Goal: Transaction & Acquisition: Obtain resource

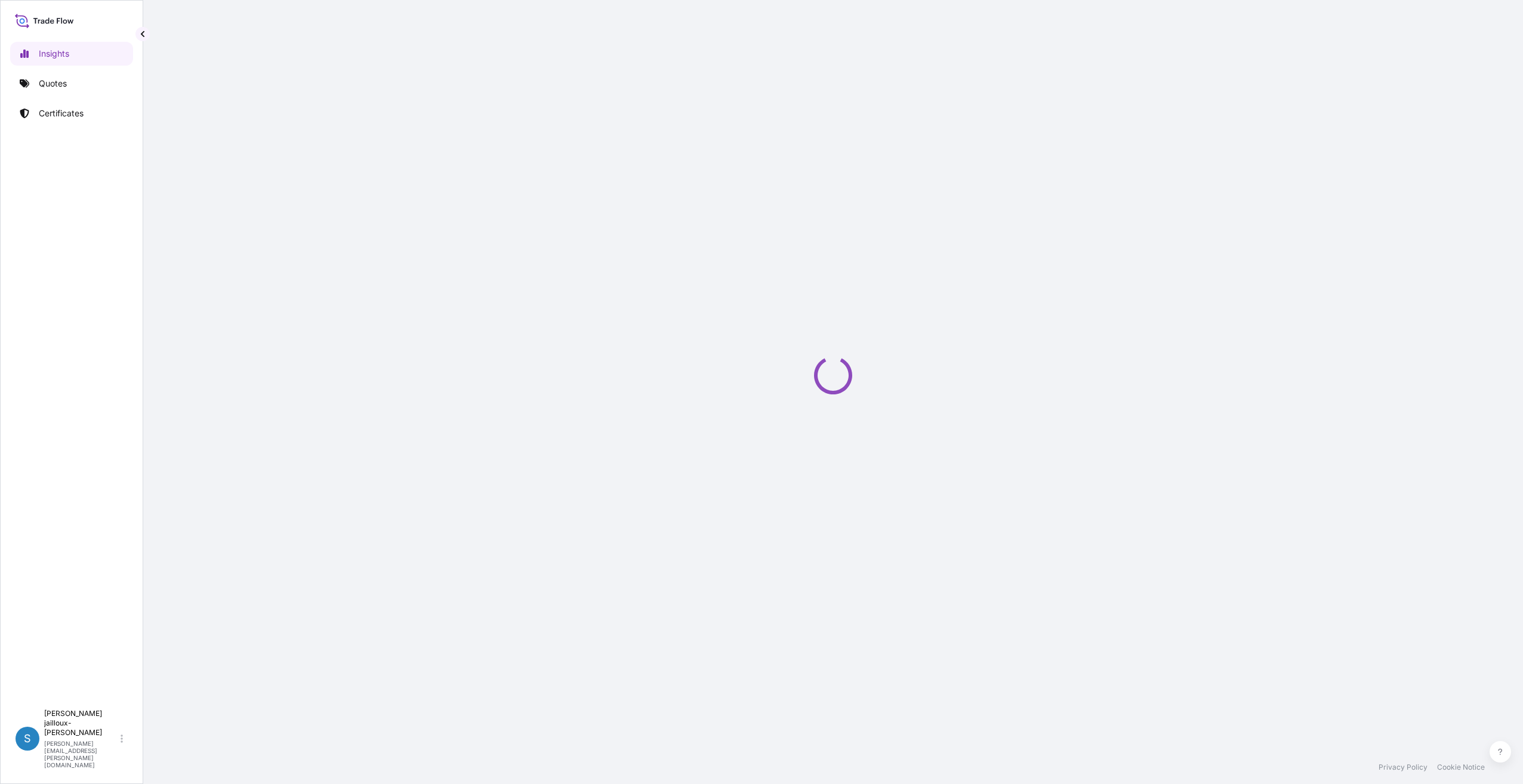
select select "2025"
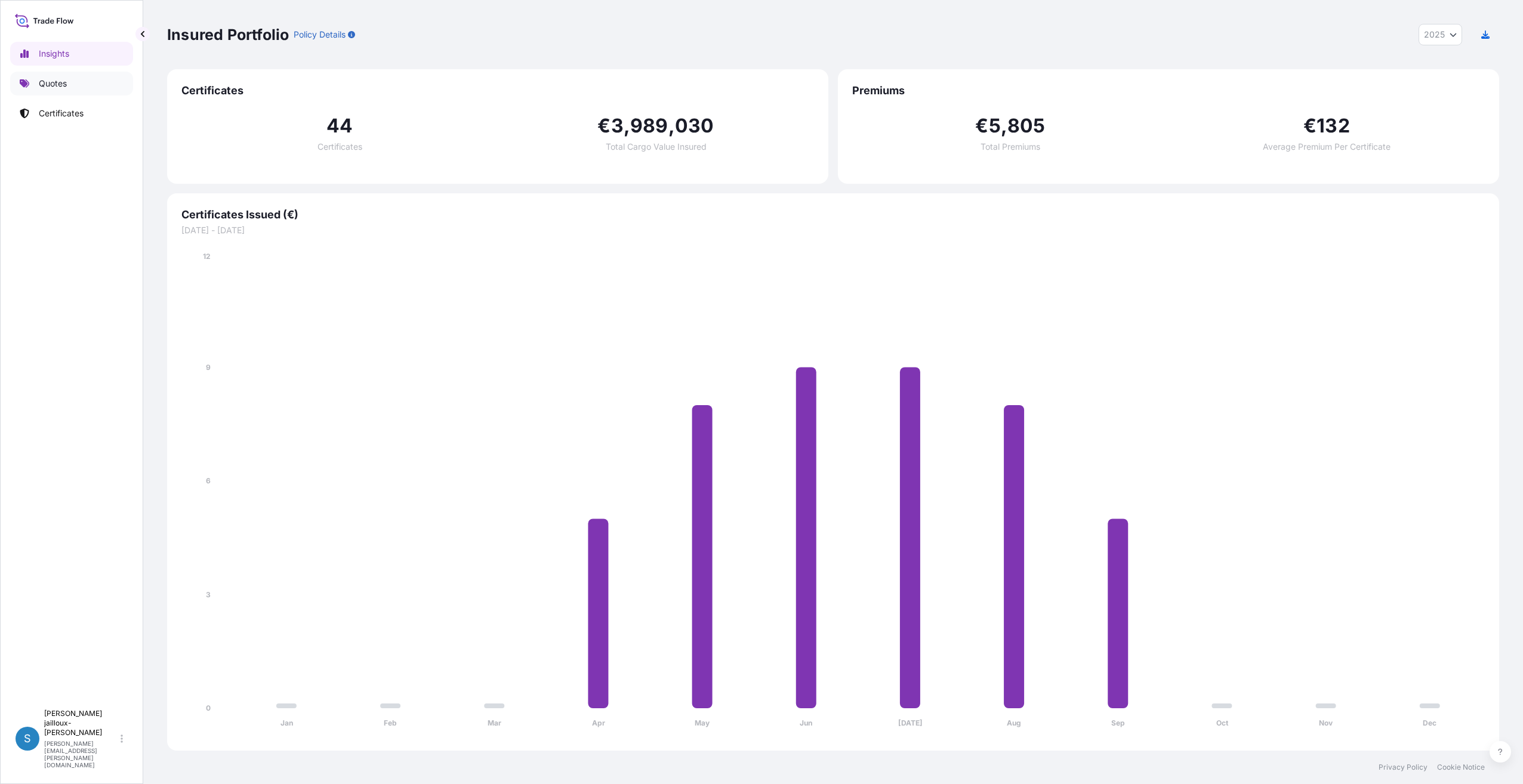
click at [42, 86] on p "Quotes" at bounding box center [52, 83] width 28 height 12
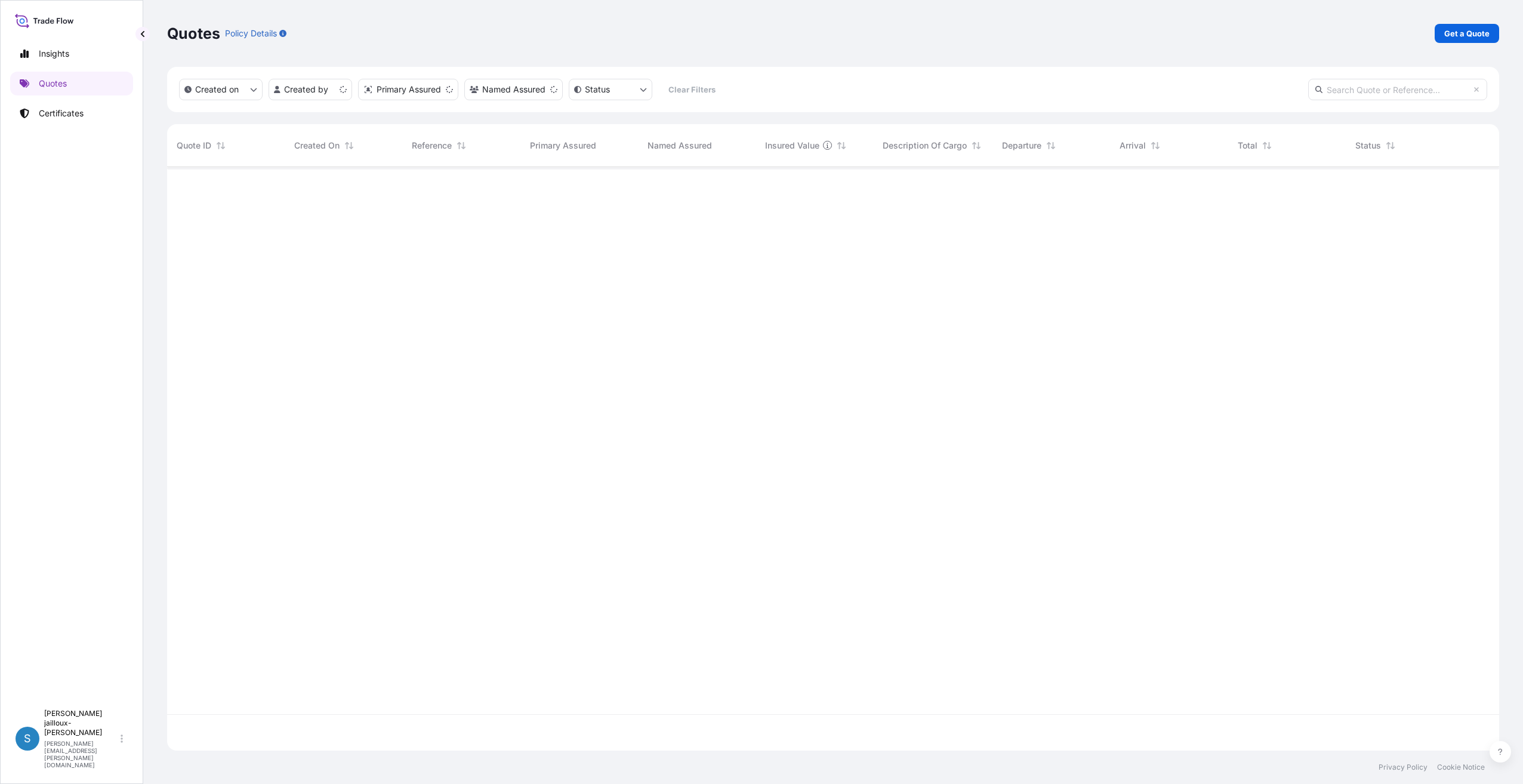
scroll to position [581, 1323]
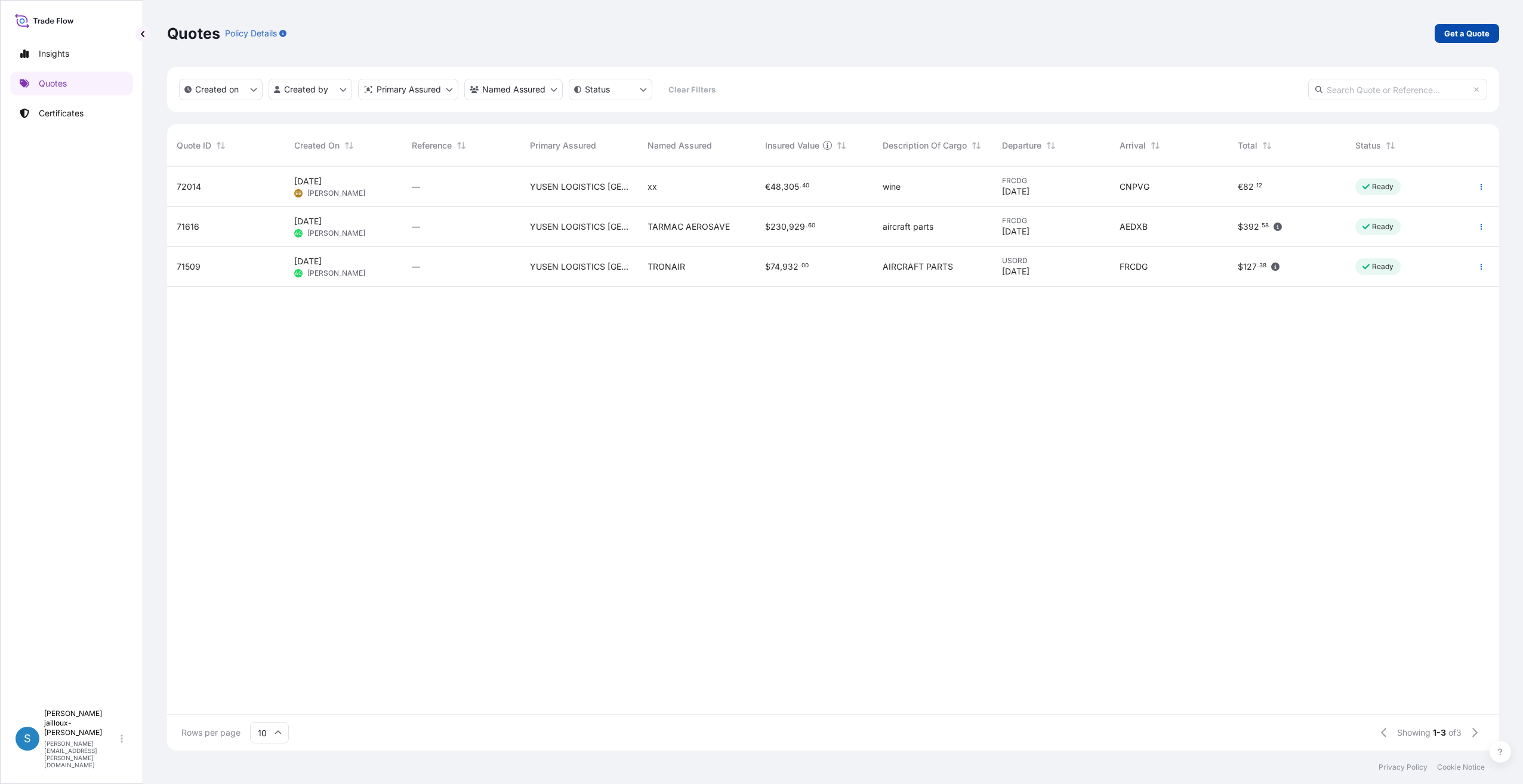
click at [1462, 30] on p "Get a Quote" at bounding box center [1467, 33] width 45 height 12
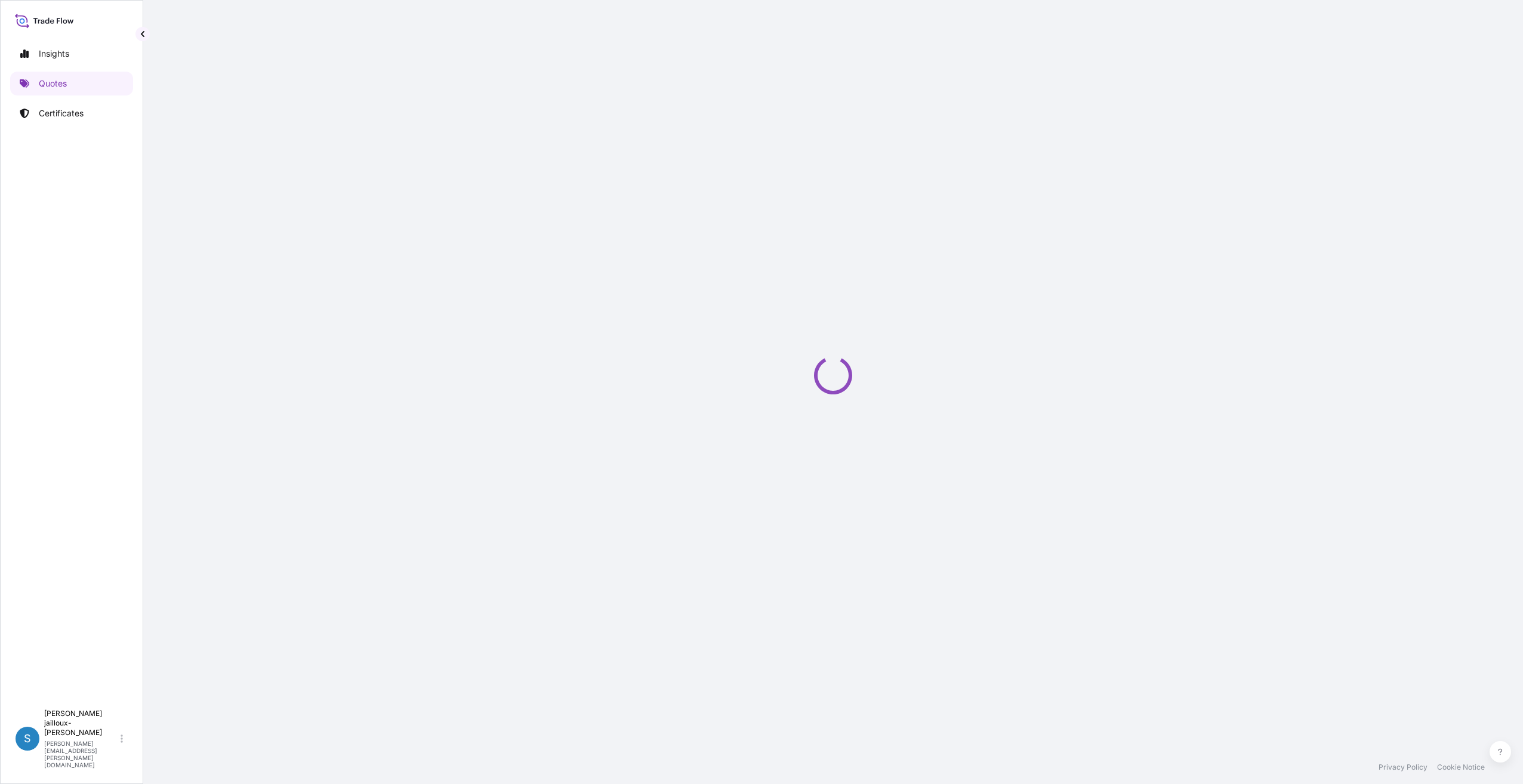
select select "Sea"
select select "21"
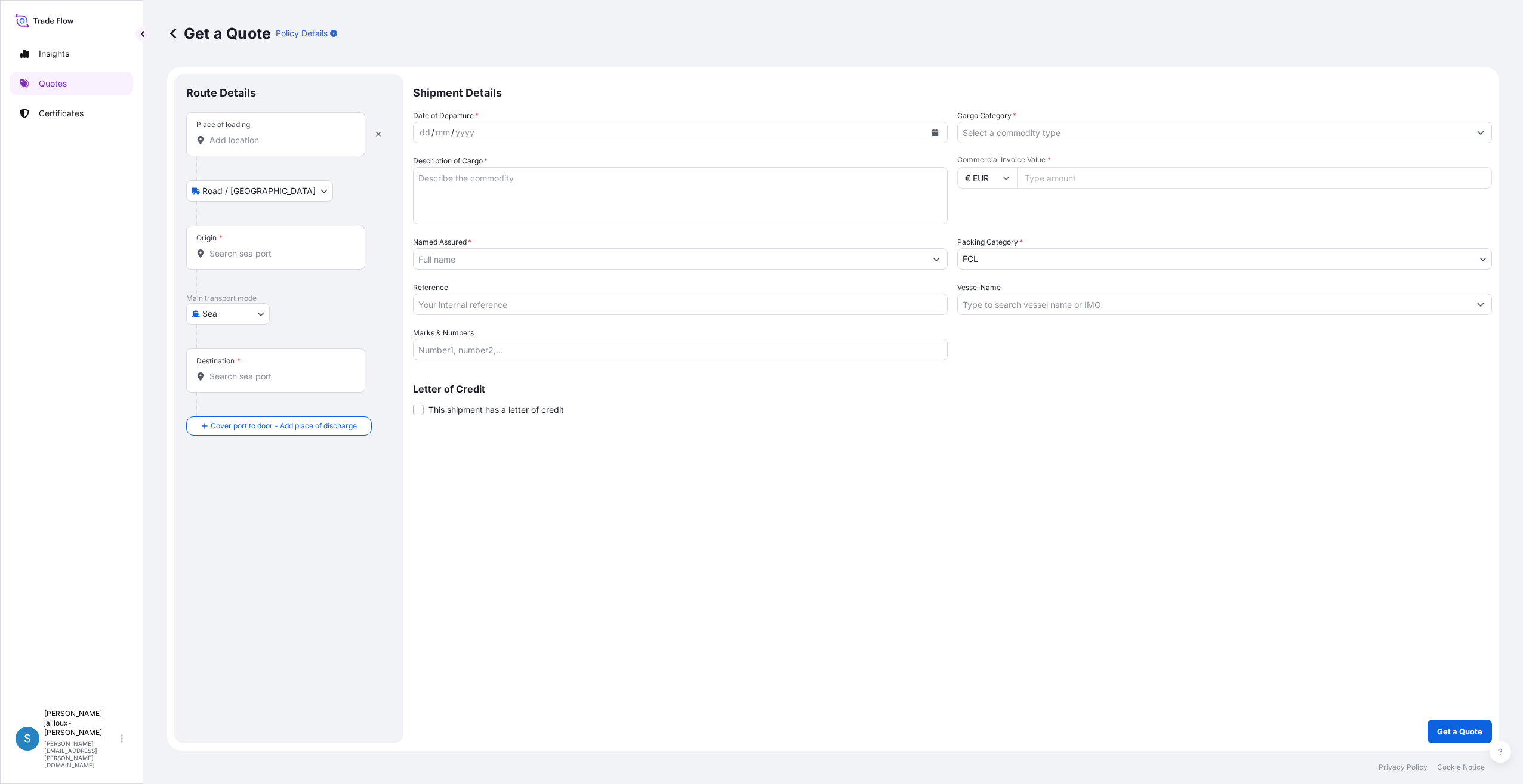
click at [274, 145] on input "Place of loading" at bounding box center [280, 140] width 141 height 12
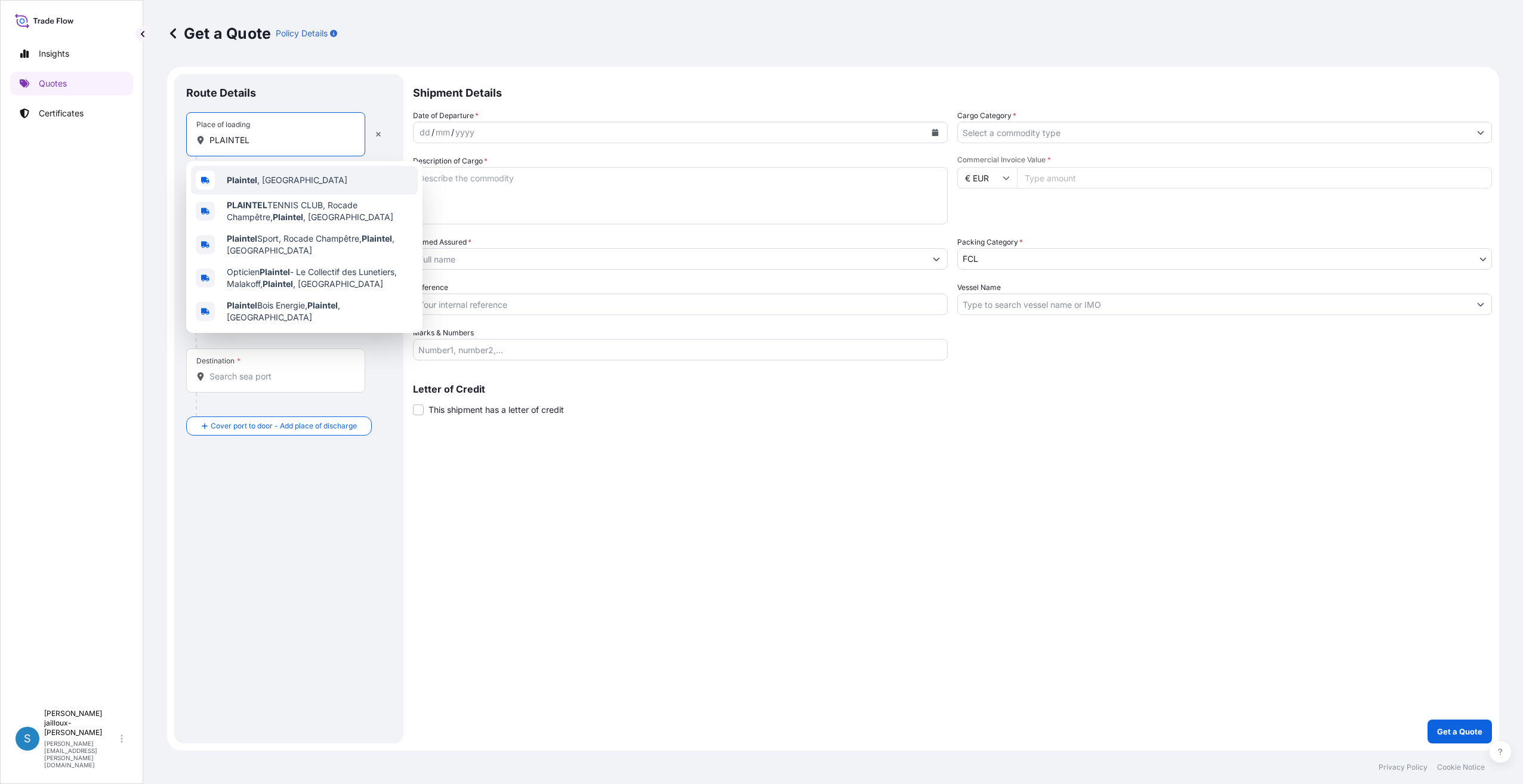
click at [294, 177] on div "Plaintel , [GEOGRAPHIC_DATA]" at bounding box center [304, 180] width 227 height 28
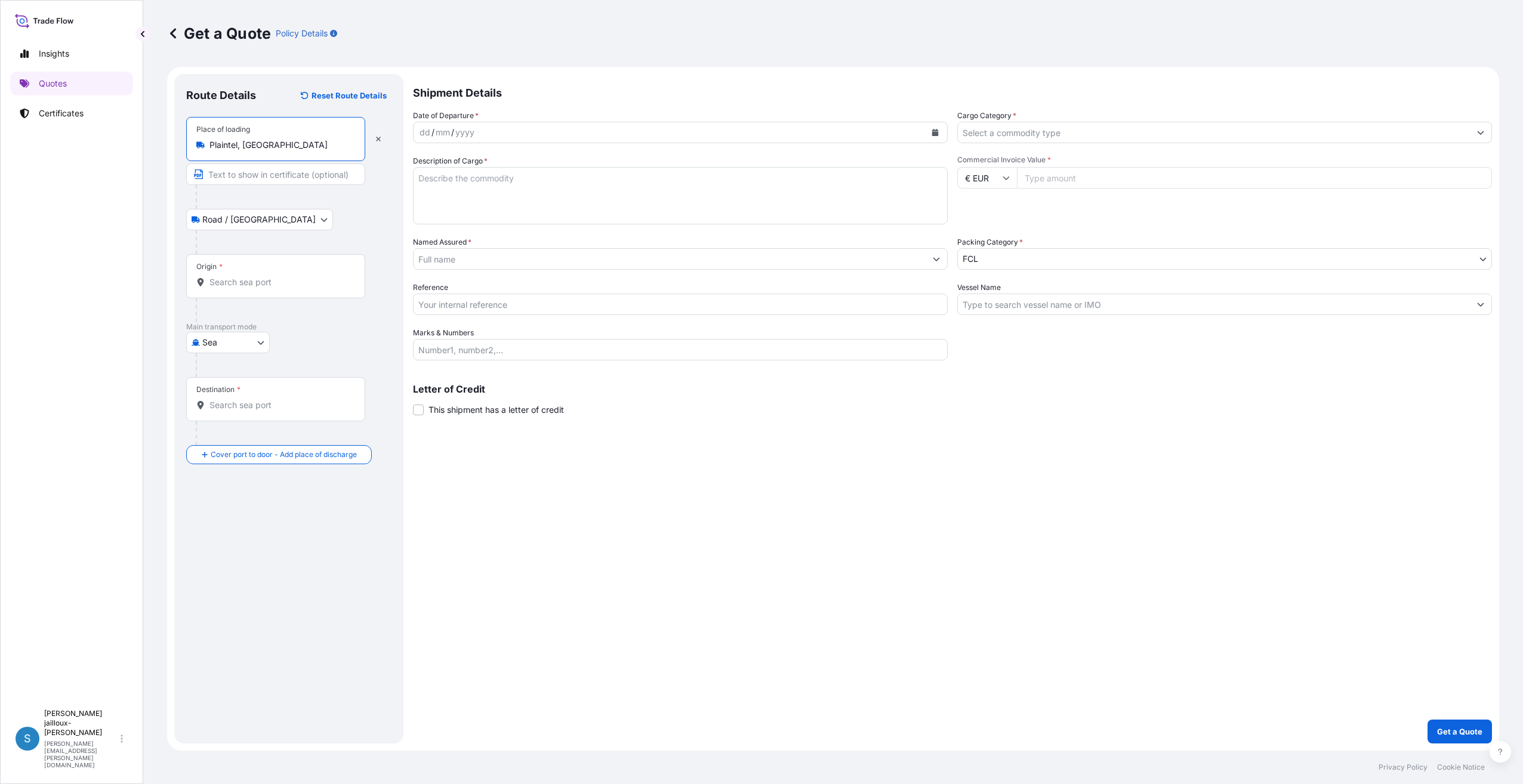
type input "Plaintel, [GEOGRAPHIC_DATA]"
click at [234, 266] on div "Origin *" at bounding box center [276, 276] width 179 height 44
click at [234, 276] on input "Origin *" at bounding box center [280, 282] width 141 height 12
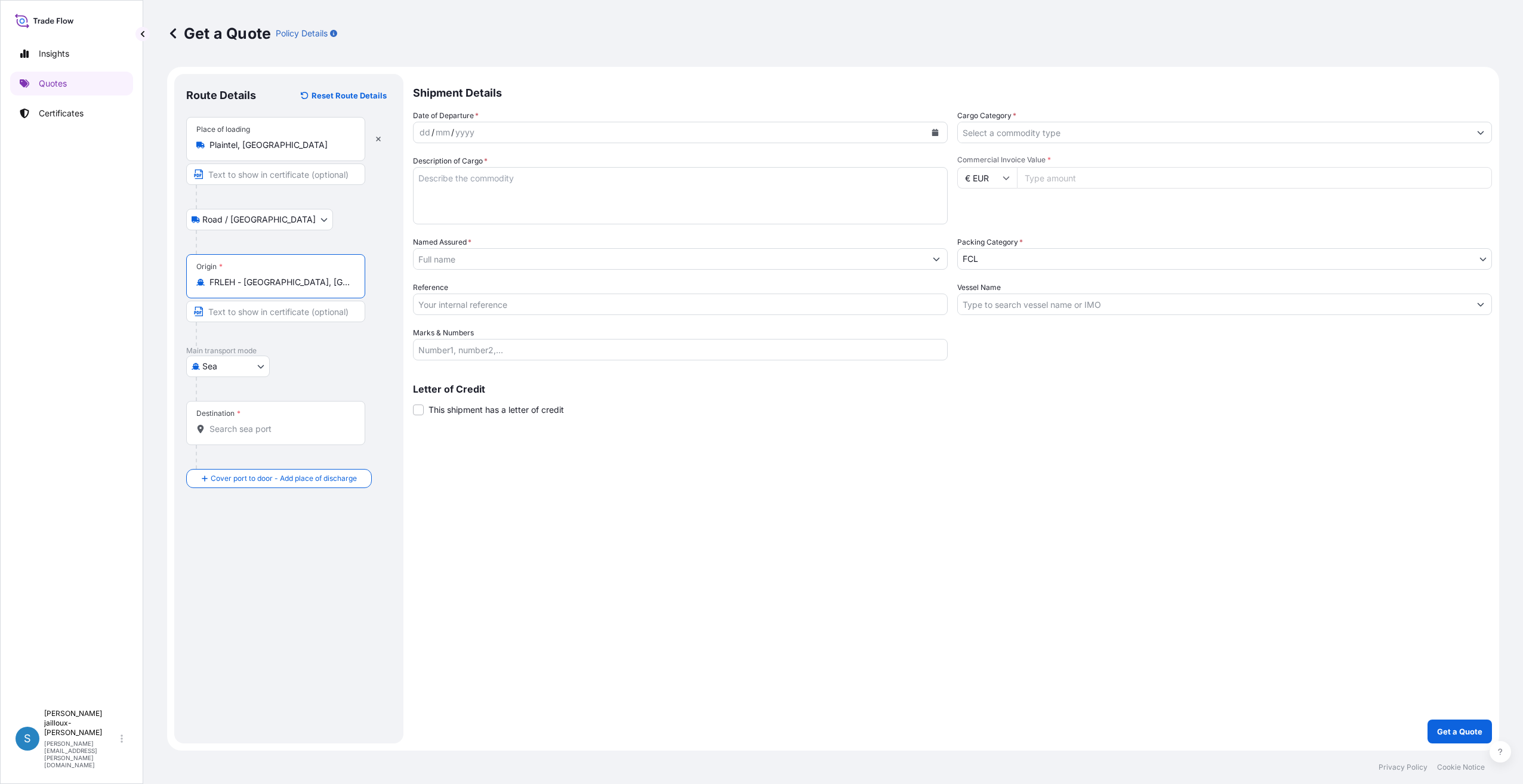
type input "FRLEH - [GEOGRAPHIC_DATA], [GEOGRAPHIC_DATA]"
click at [287, 432] on input "Destination *" at bounding box center [280, 429] width 141 height 12
click at [287, 466] on span "KWSAA - Shuaiba, [GEOGRAPHIC_DATA]" at bounding box center [306, 468] width 160 height 12
type input "KWSAA - Shuaiba, [GEOGRAPHIC_DATA]"
click at [934, 134] on icon "Calendar" at bounding box center [935, 132] width 6 height 7
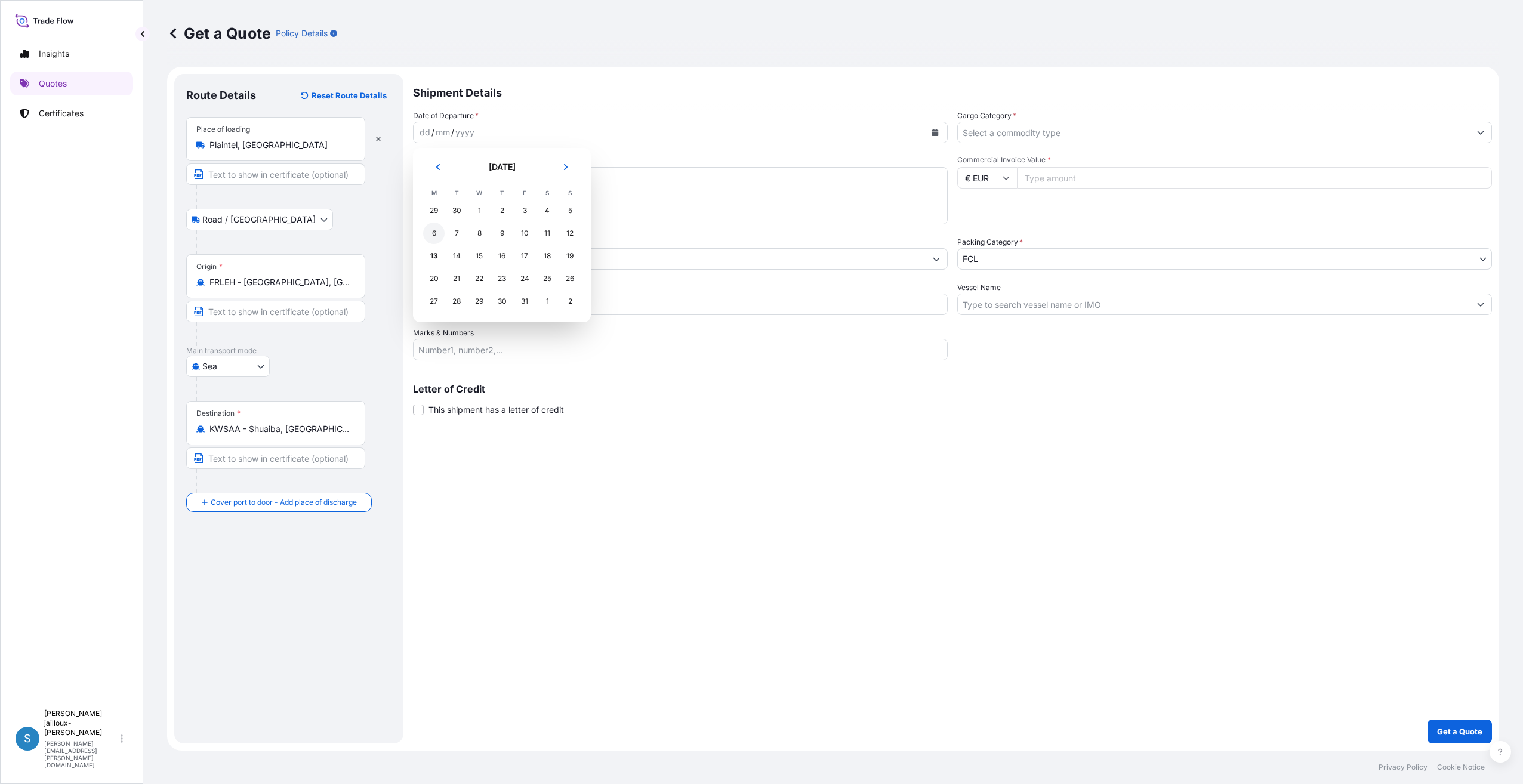
click at [435, 236] on div "6" at bounding box center [434, 234] width 21 height 21
click at [1044, 133] on input "Cargo Category *" at bounding box center [1214, 133] width 512 height 21
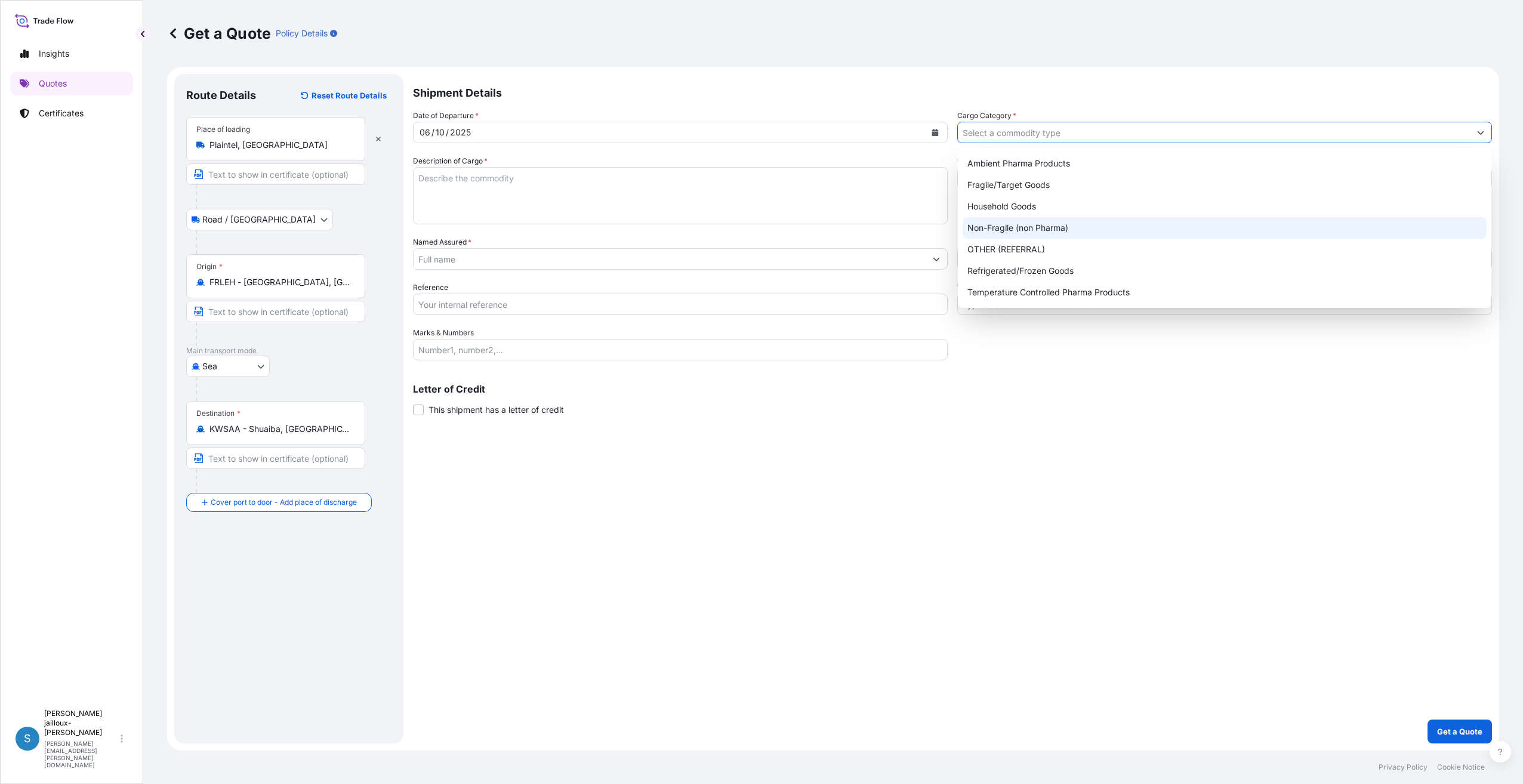
click at [1042, 232] on div "Non-Fragile (non Pharma)" at bounding box center [1225, 228] width 524 height 21
type input "Non-Fragile (non Pharma)"
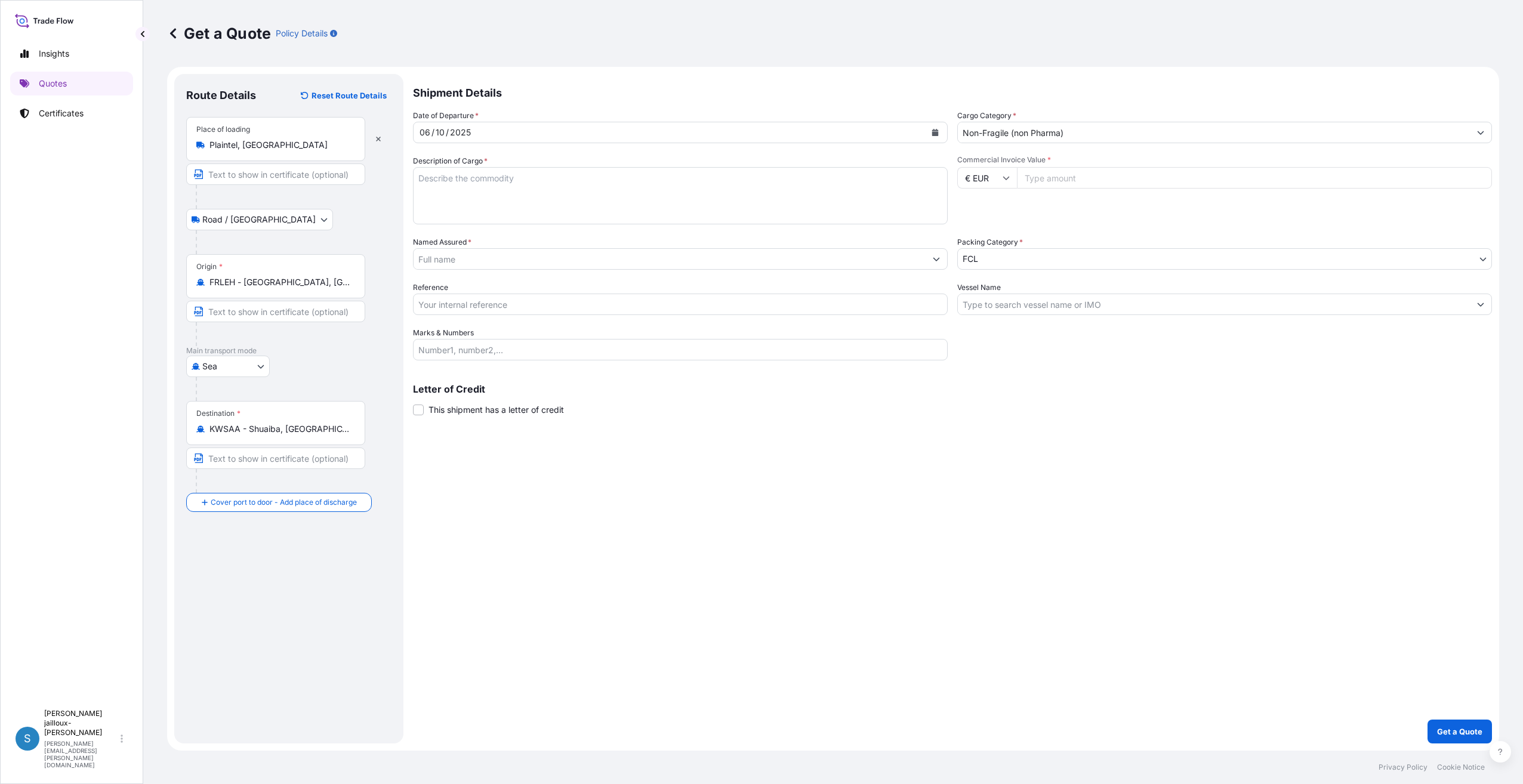
click at [674, 198] on textarea "Description of Cargo *" at bounding box center [680, 196] width 535 height 57
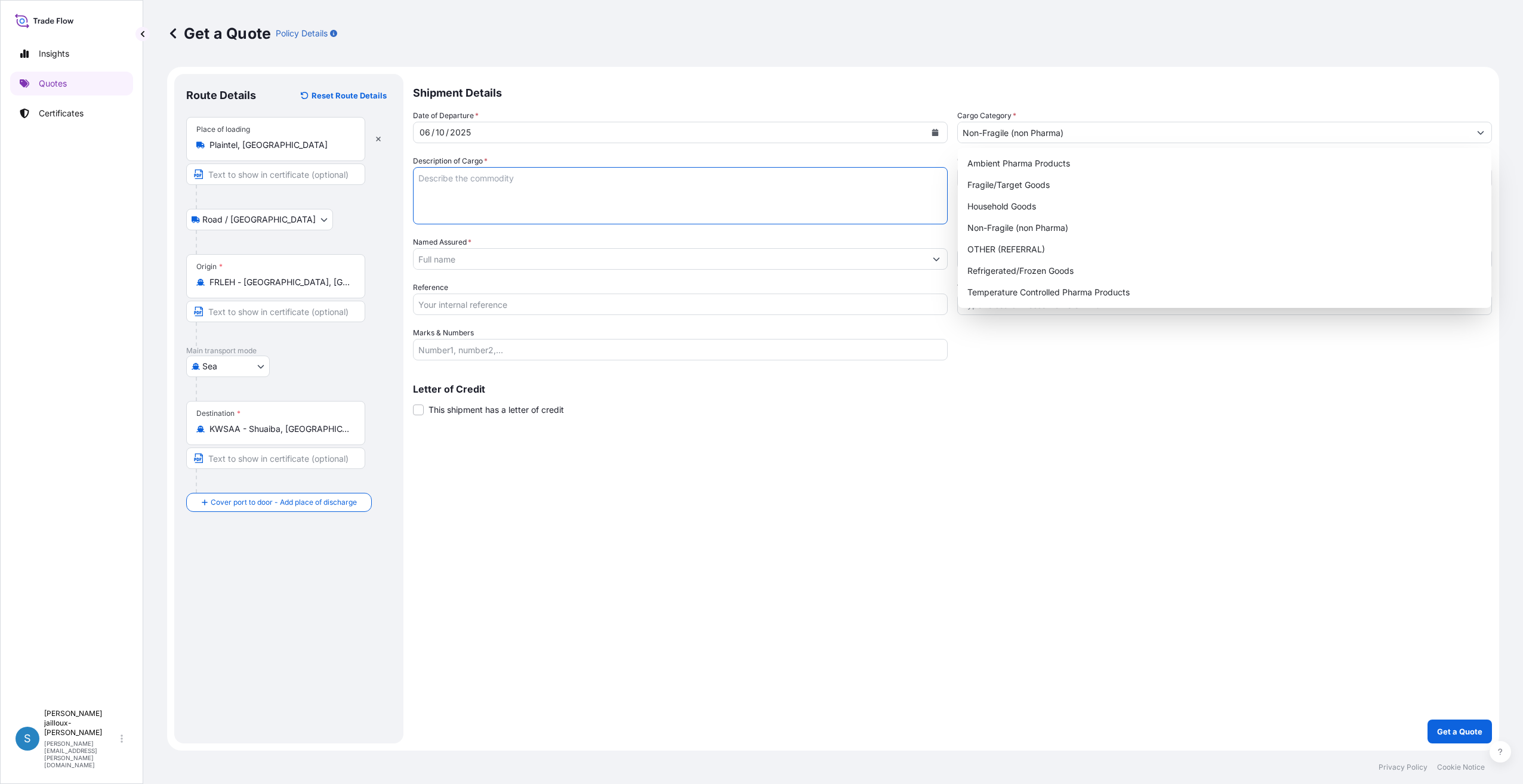
paste textarea "NUTRICET CALGO NUTRICET HIGH PROTEIN"
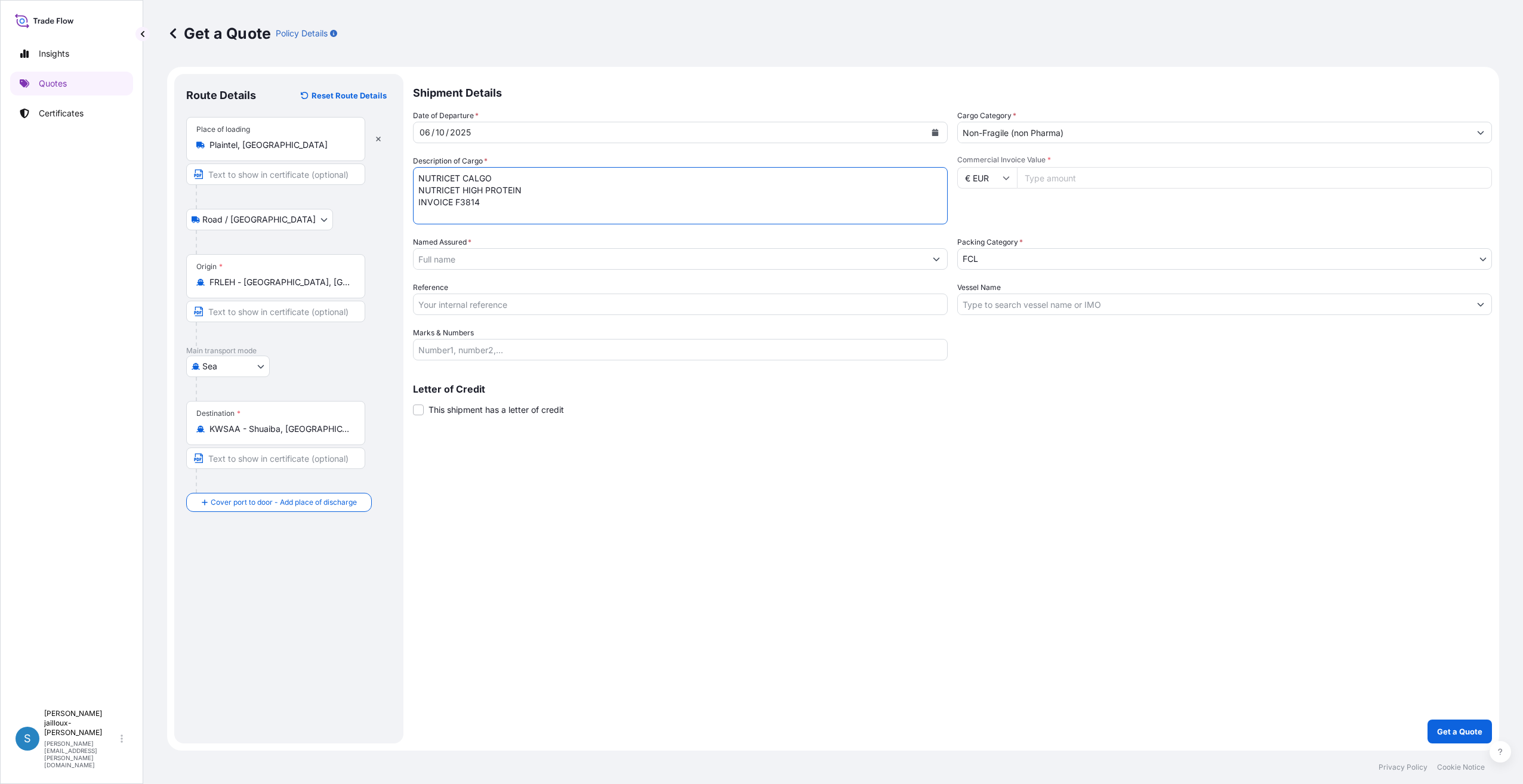
type textarea "NUTRICET CALGO NUTRICET HIGH PROTEIN INVOICE F3814"
click at [1058, 181] on input "Commercial Invoice Value *" at bounding box center [1255, 178] width 475 height 21
type input "43903"
type input "43903.20"
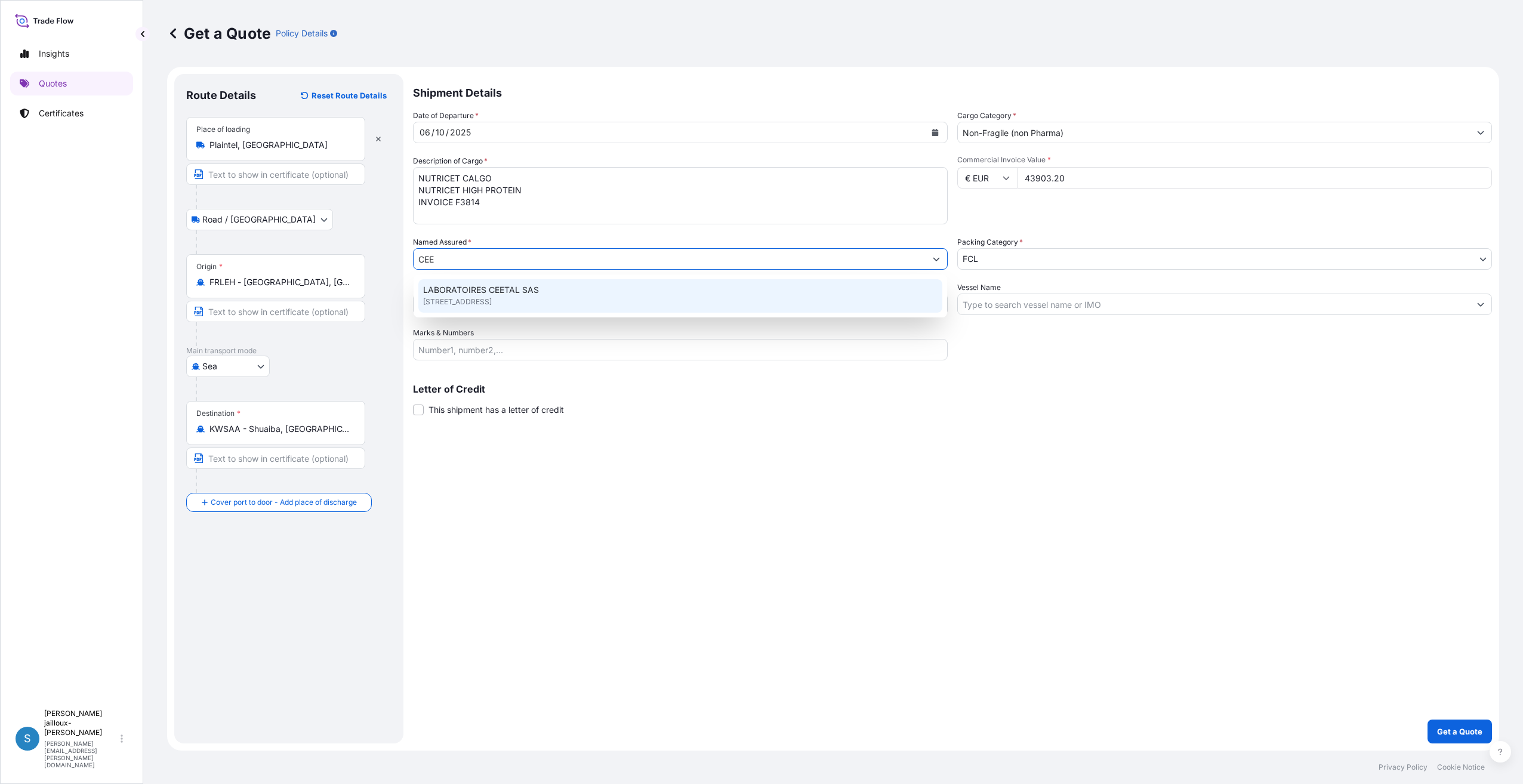
click at [515, 291] on span "LABORATOIRES CEETAL SAS" at bounding box center [481, 290] width 116 height 12
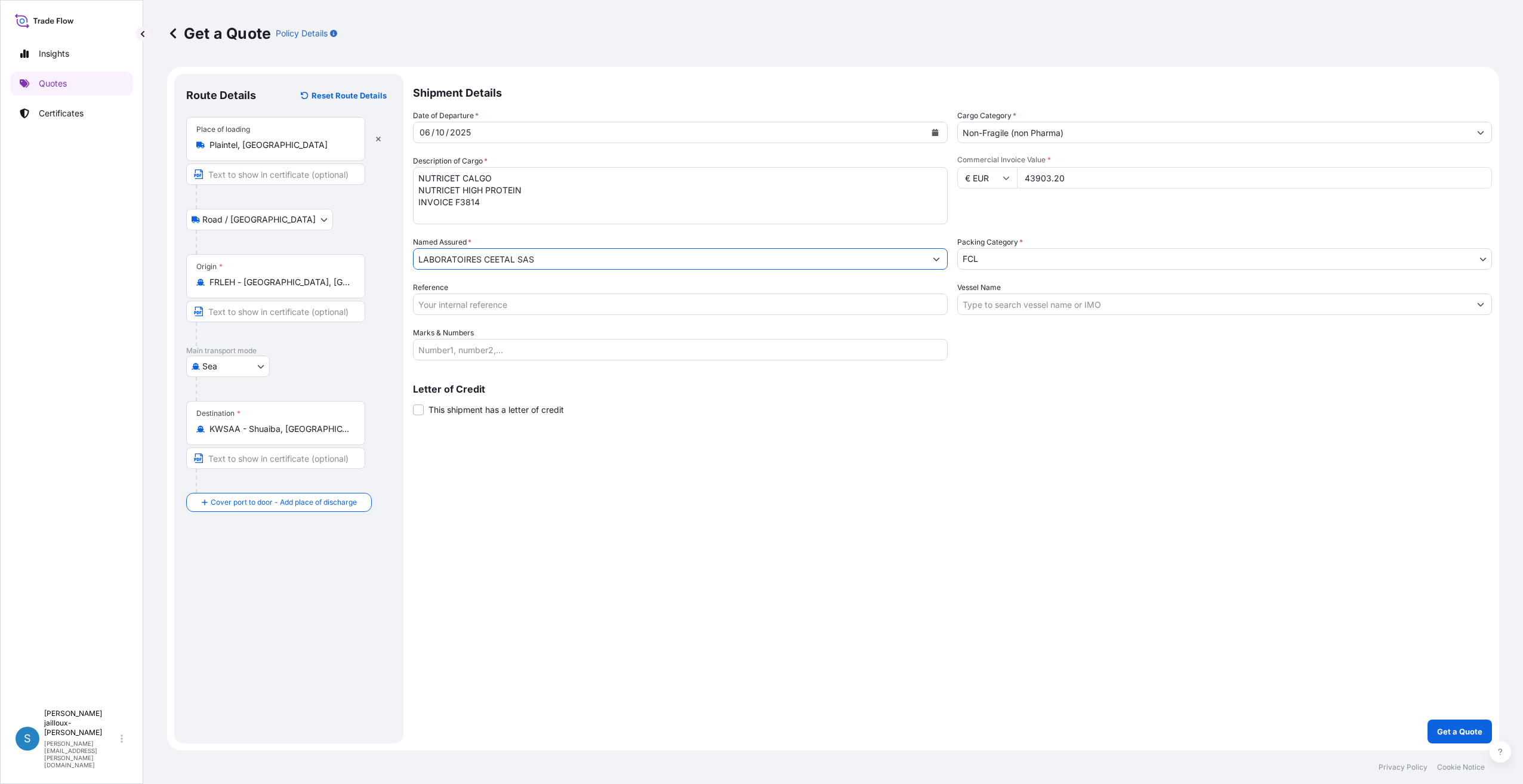
type input "LABORATOIRES CEETAL SAS"
click at [541, 307] on input "Reference" at bounding box center [680, 304] width 535 height 21
type input "SLYS0020601 SJ"
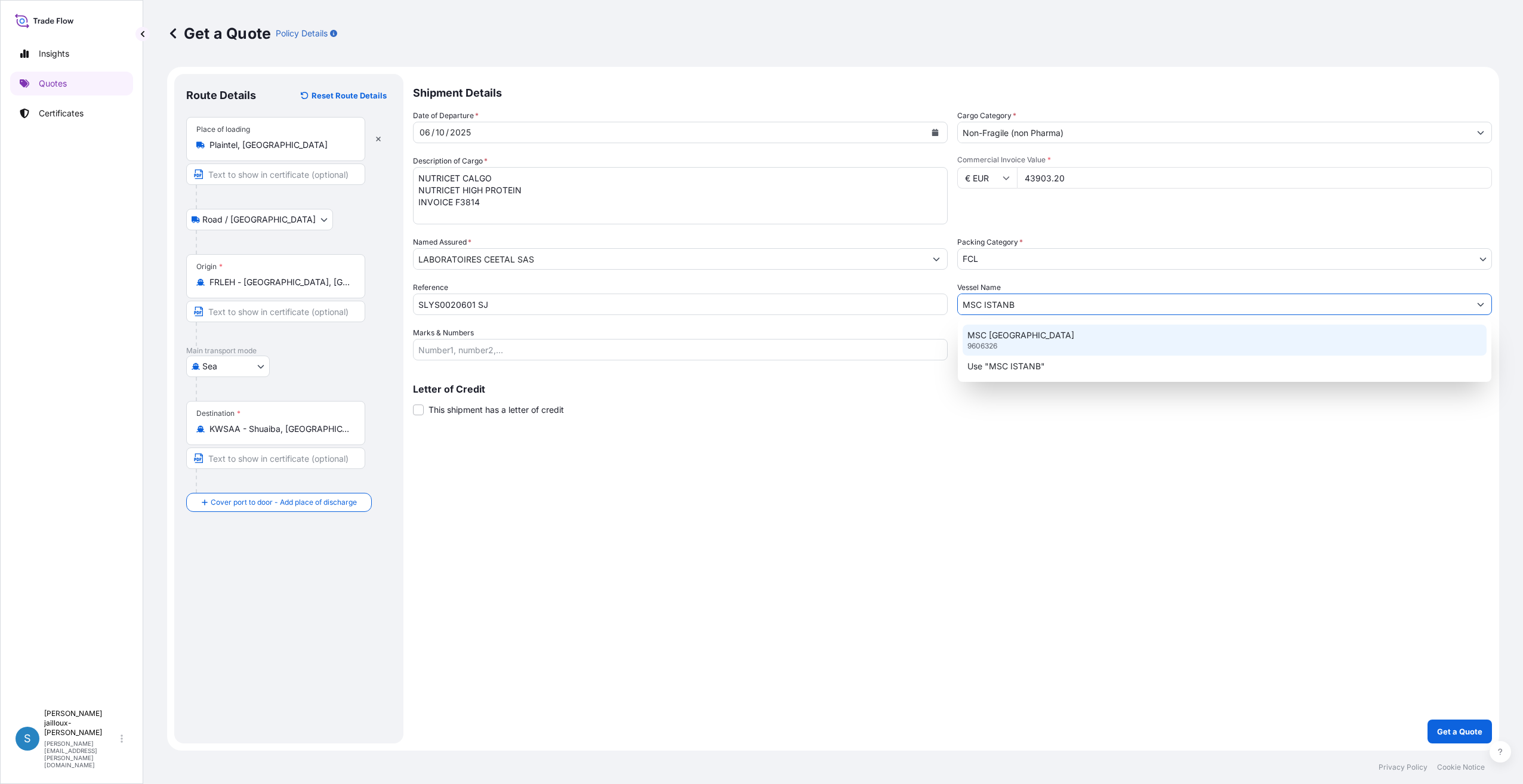
click at [1063, 347] on div "MSC ISTANBUL 9606326" at bounding box center [1225, 340] width 524 height 31
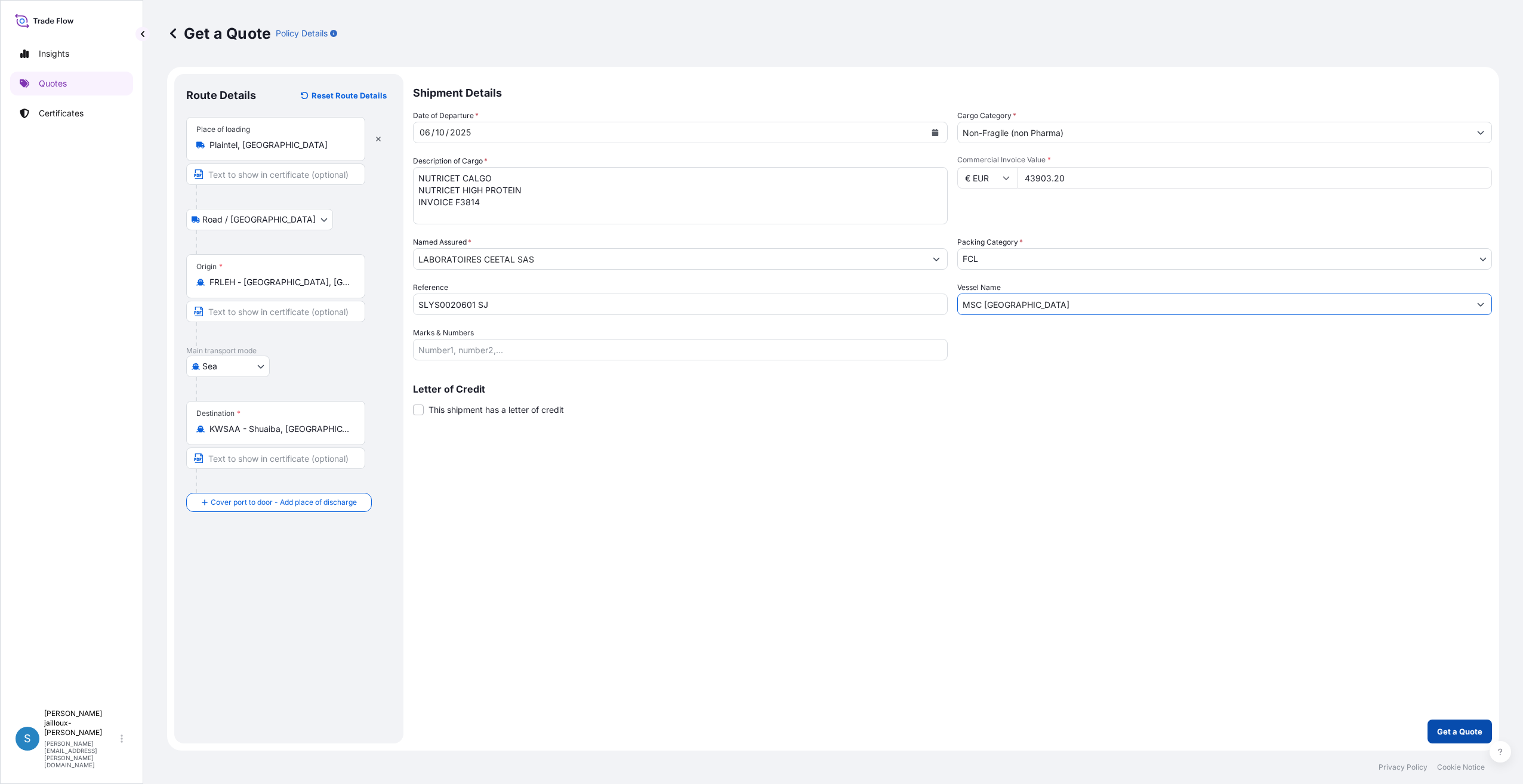
type input "MSC [GEOGRAPHIC_DATA]"
click at [1464, 728] on p "Get a Quote" at bounding box center [1460, 731] width 45 height 12
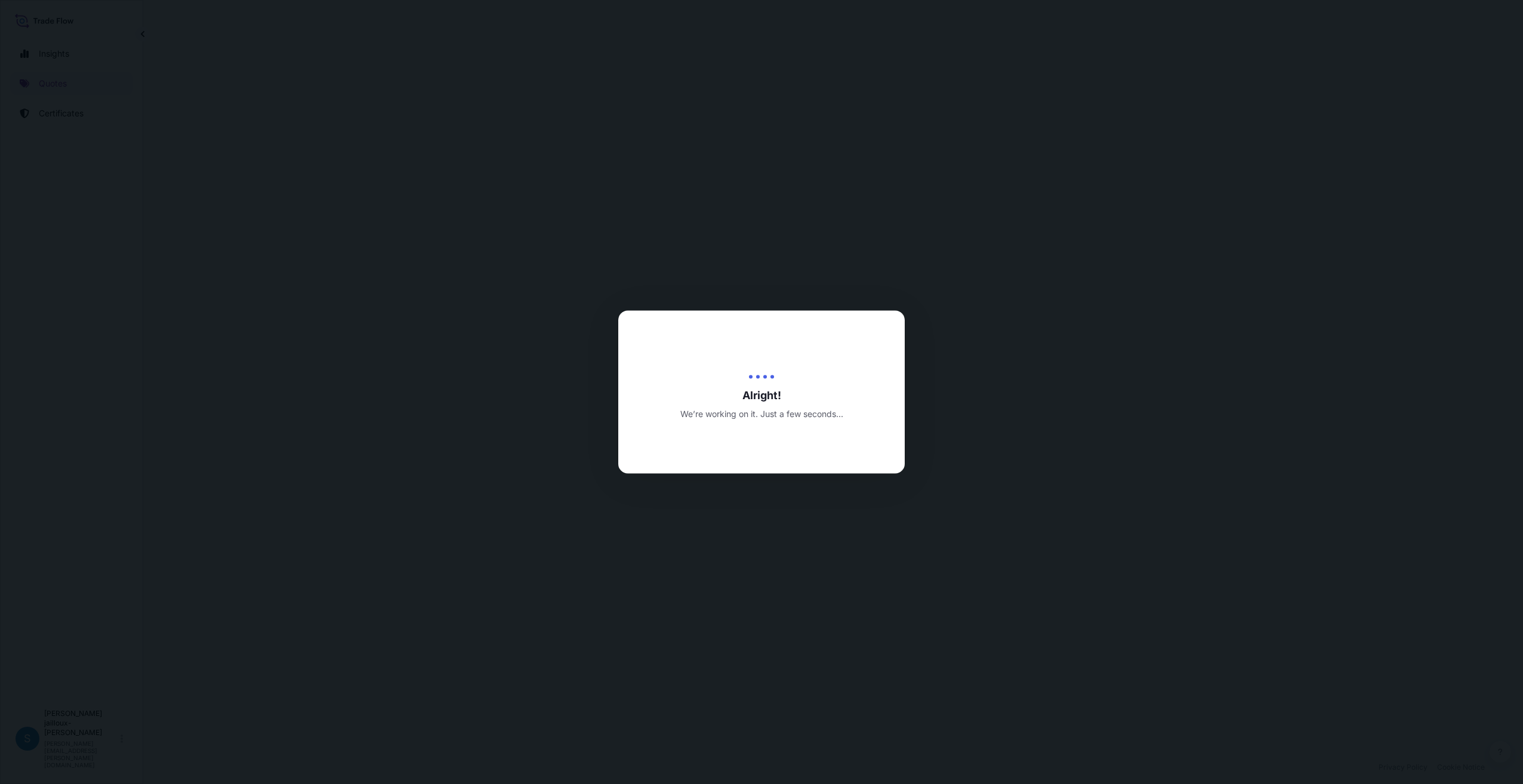
select select "Road / [GEOGRAPHIC_DATA]"
select select "Sea"
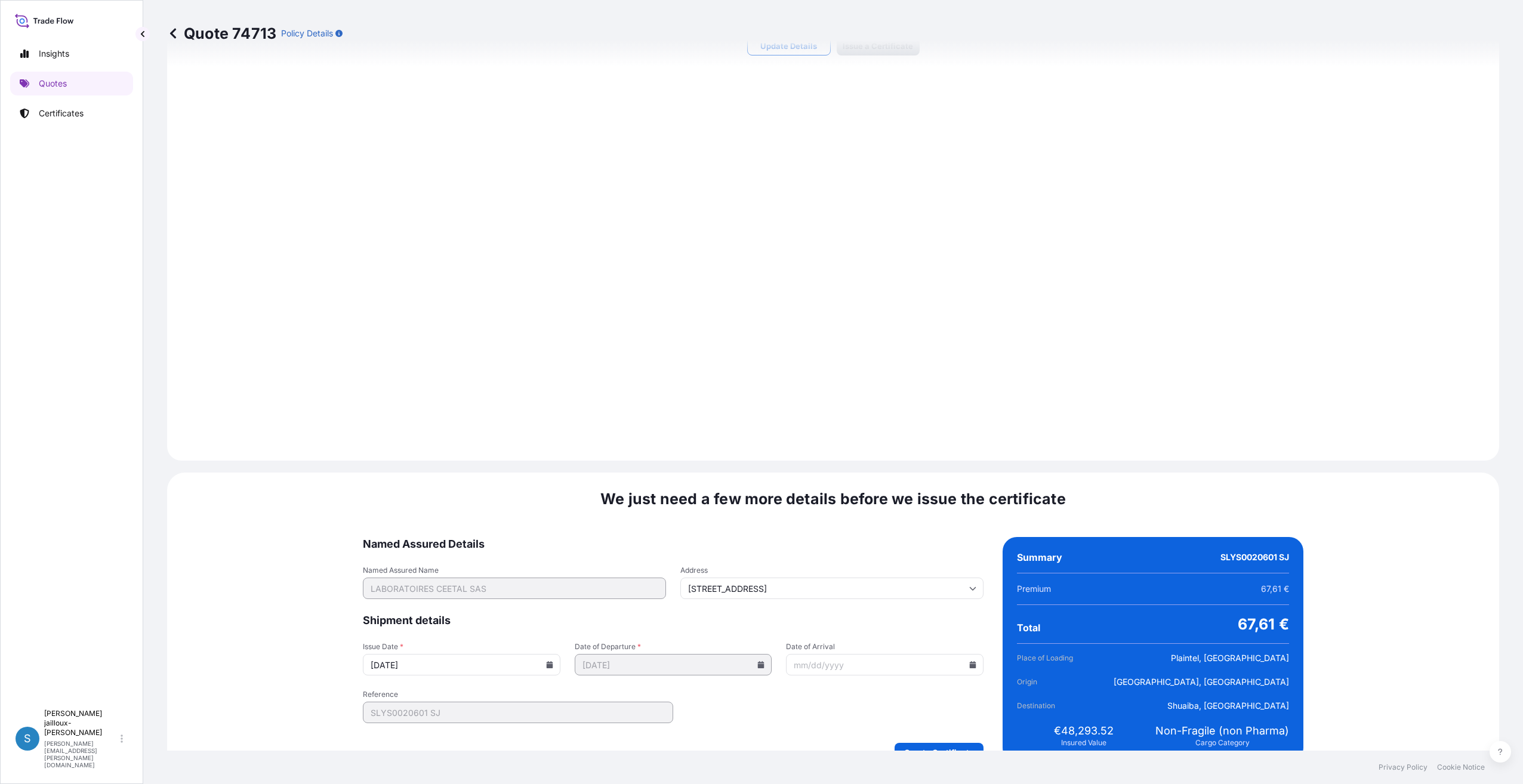
scroll to position [1162, 0]
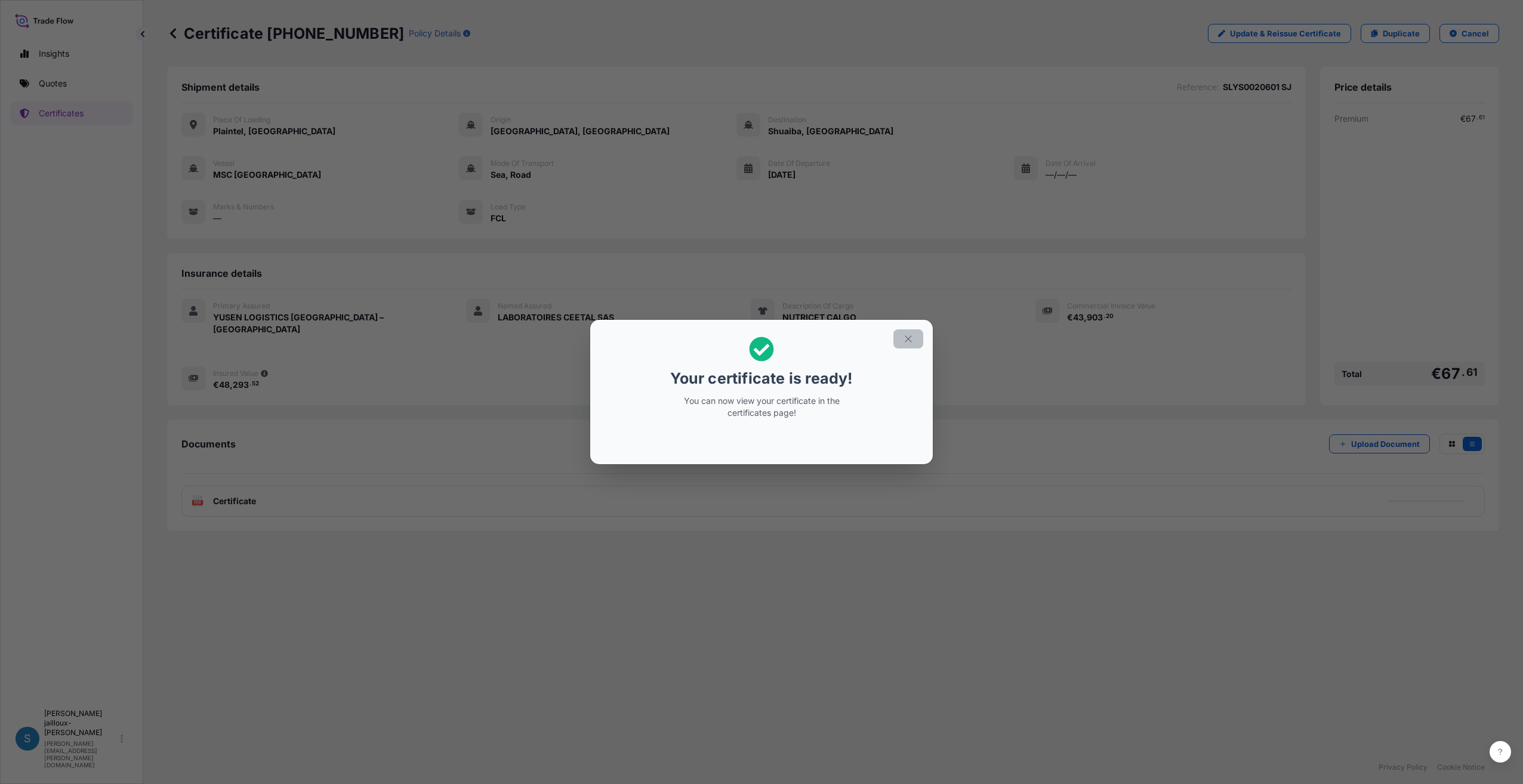
click at [911, 339] on icon "button" at bounding box center [908, 338] width 11 height 11
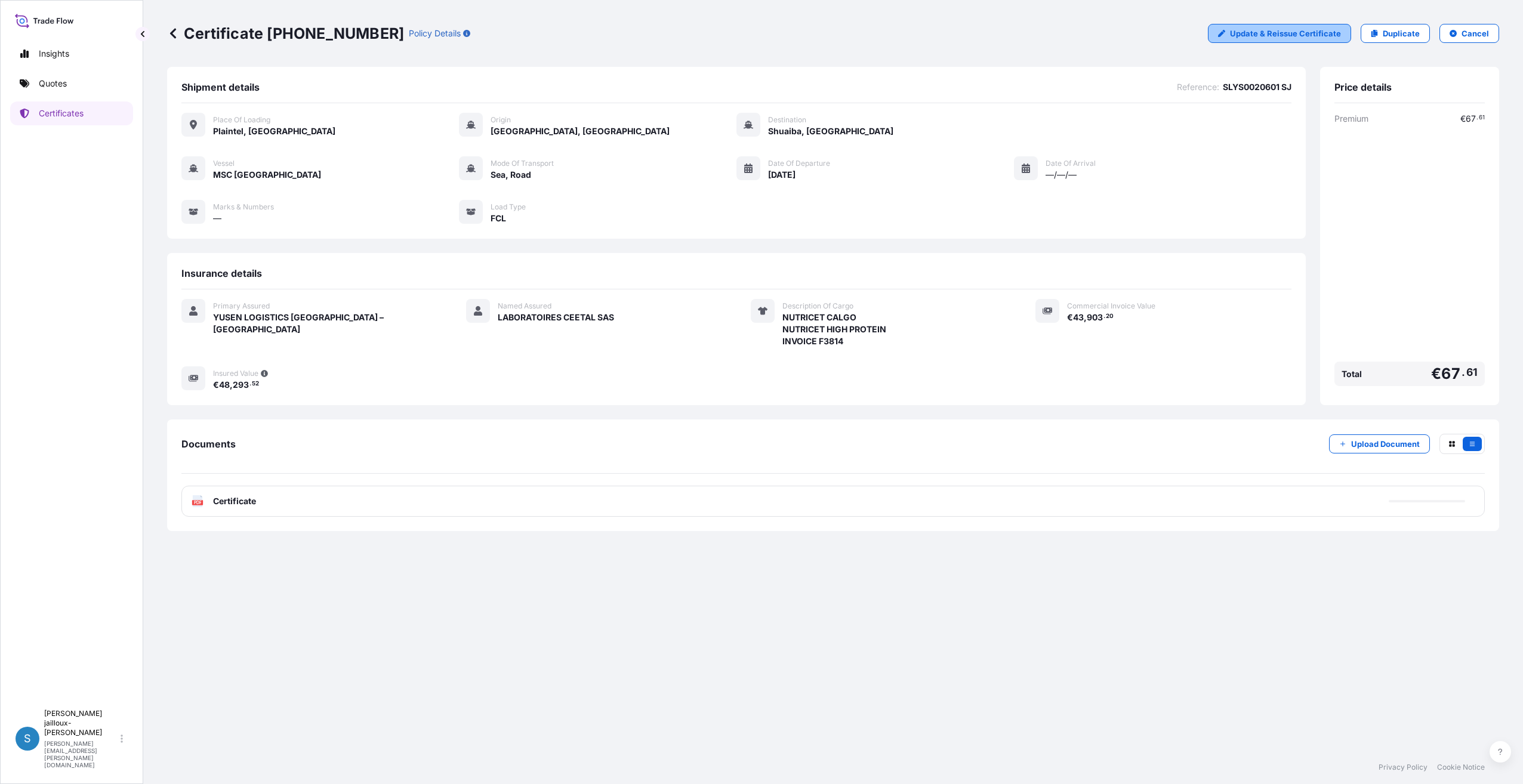
click at [1317, 36] on p "Update & Reissue Certificate" at bounding box center [1286, 33] width 111 height 12
select select "Road / [GEOGRAPHIC_DATA]"
select select "Sea"
select select "31729"
click at [1474, 29] on p "Cancel" at bounding box center [1475, 33] width 27 height 12
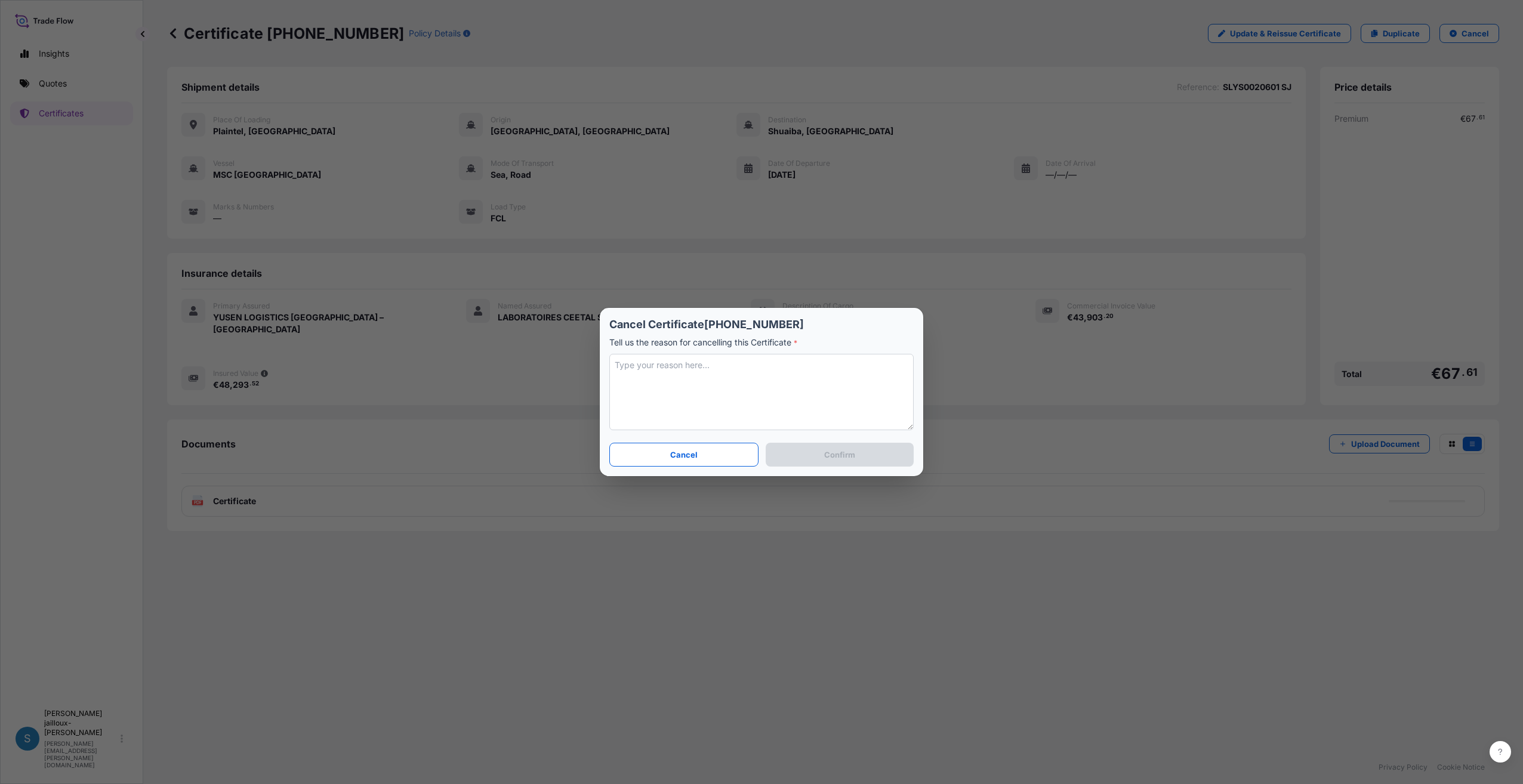
click at [724, 411] on textarea at bounding box center [762, 391] width 304 height 76
type textarea "MISTAKE ON VALUE"
click at [876, 460] on button "Confirm" at bounding box center [840, 454] width 148 height 24
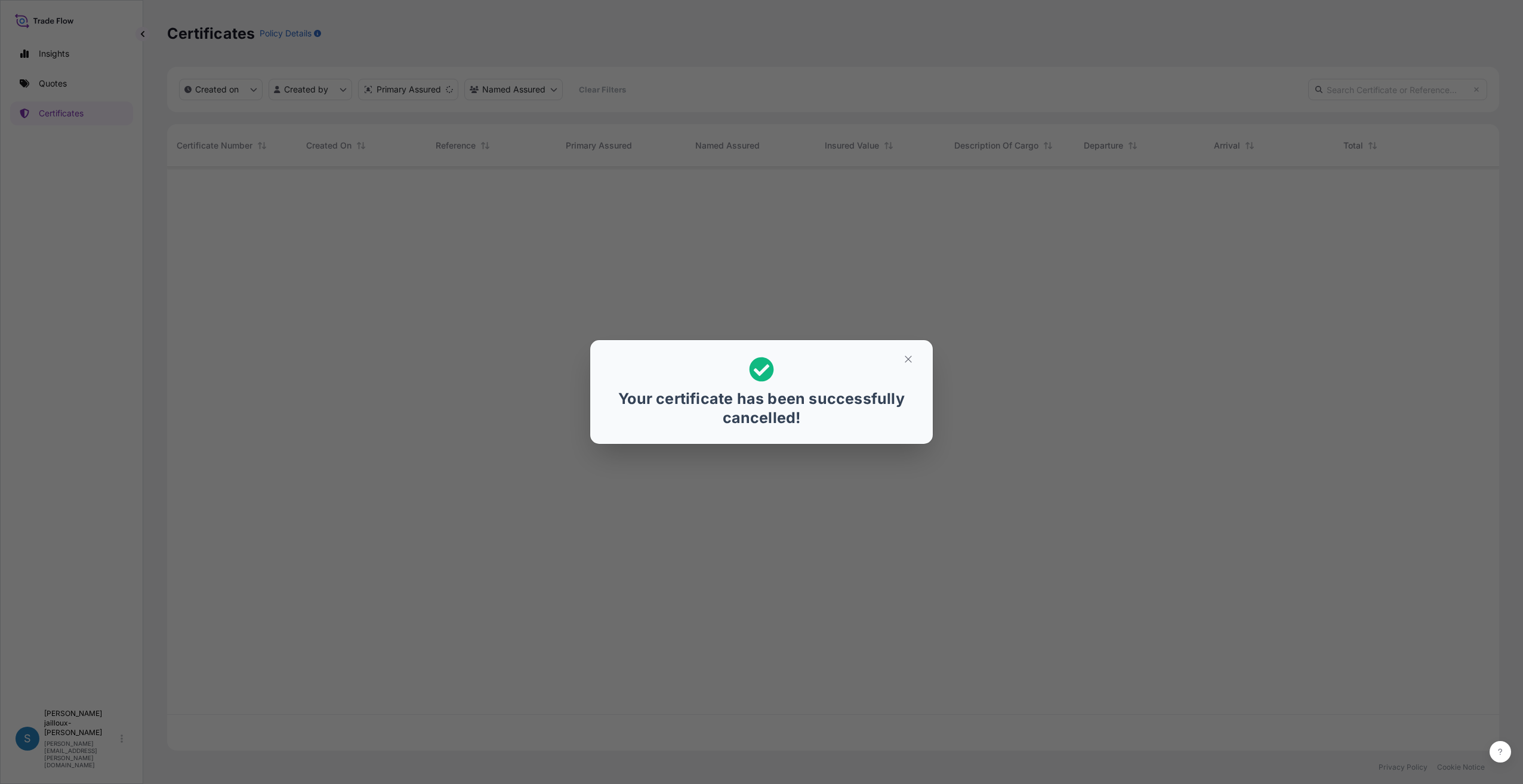
scroll to position [581, 1323]
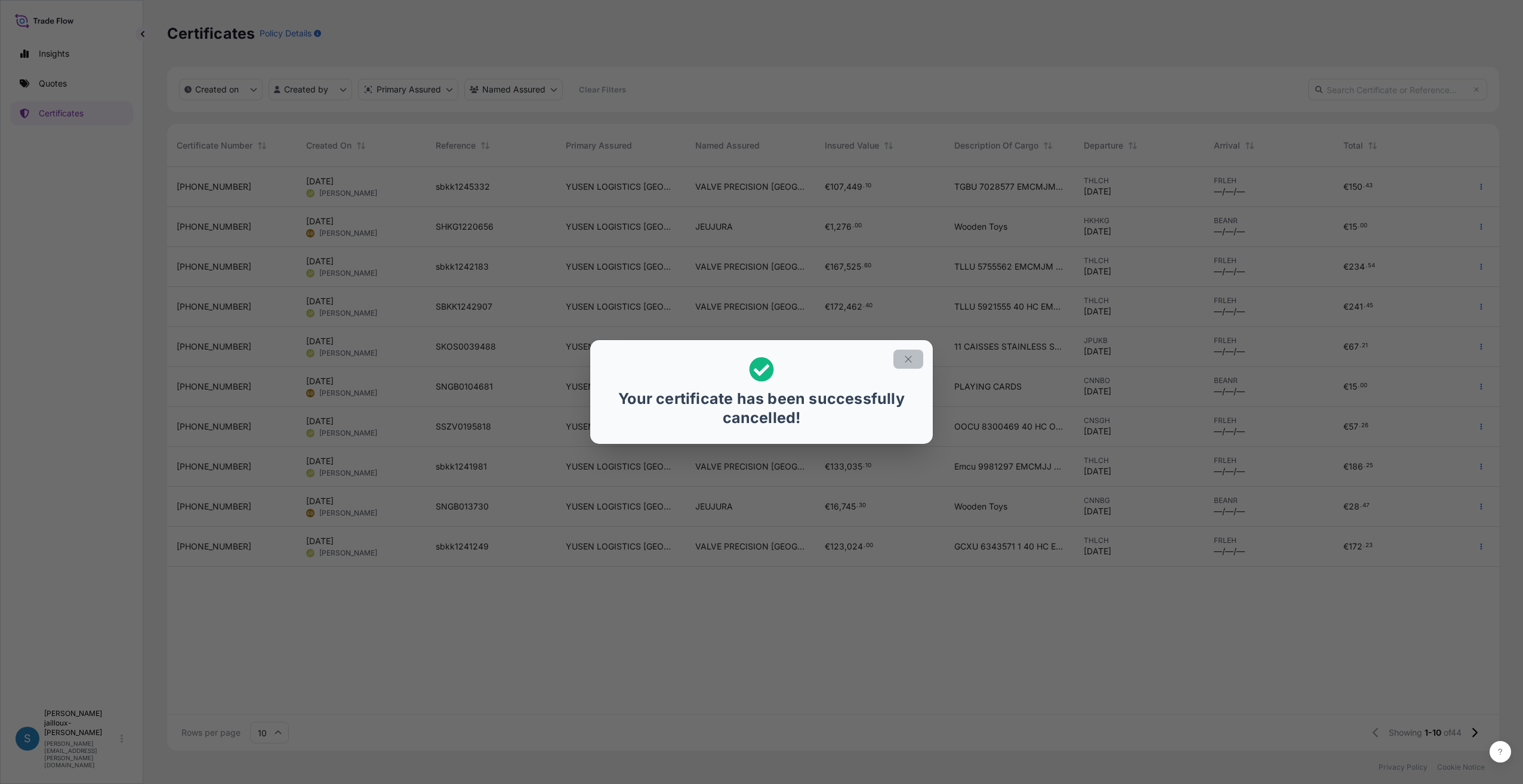
click at [914, 357] on button "button" at bounding box center [908, 359] width 30 height 19
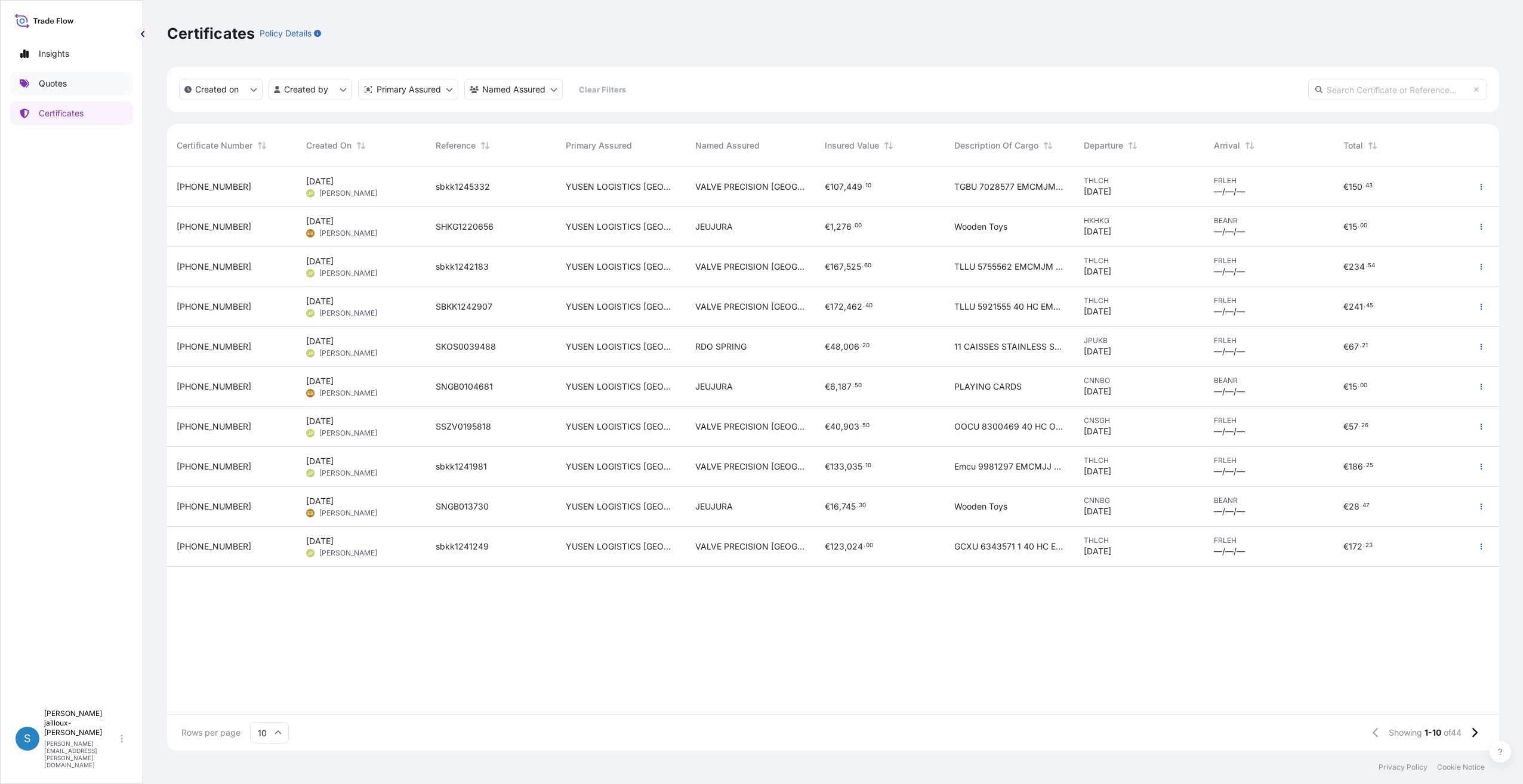
click at [52, 86] on p "Quotes" at bounding box center [52, 83] width 28 height 12
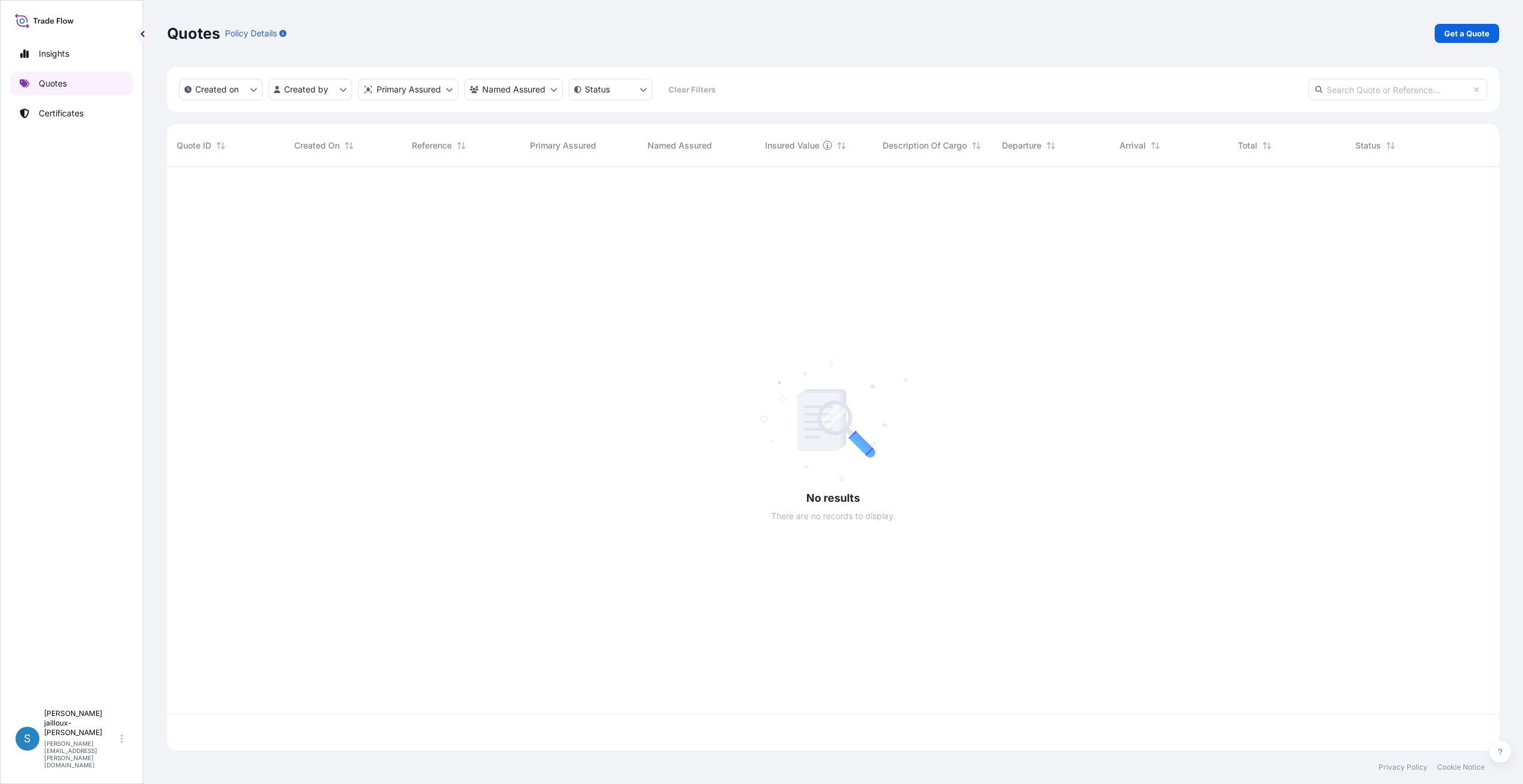
scroll to position [581, 1323]
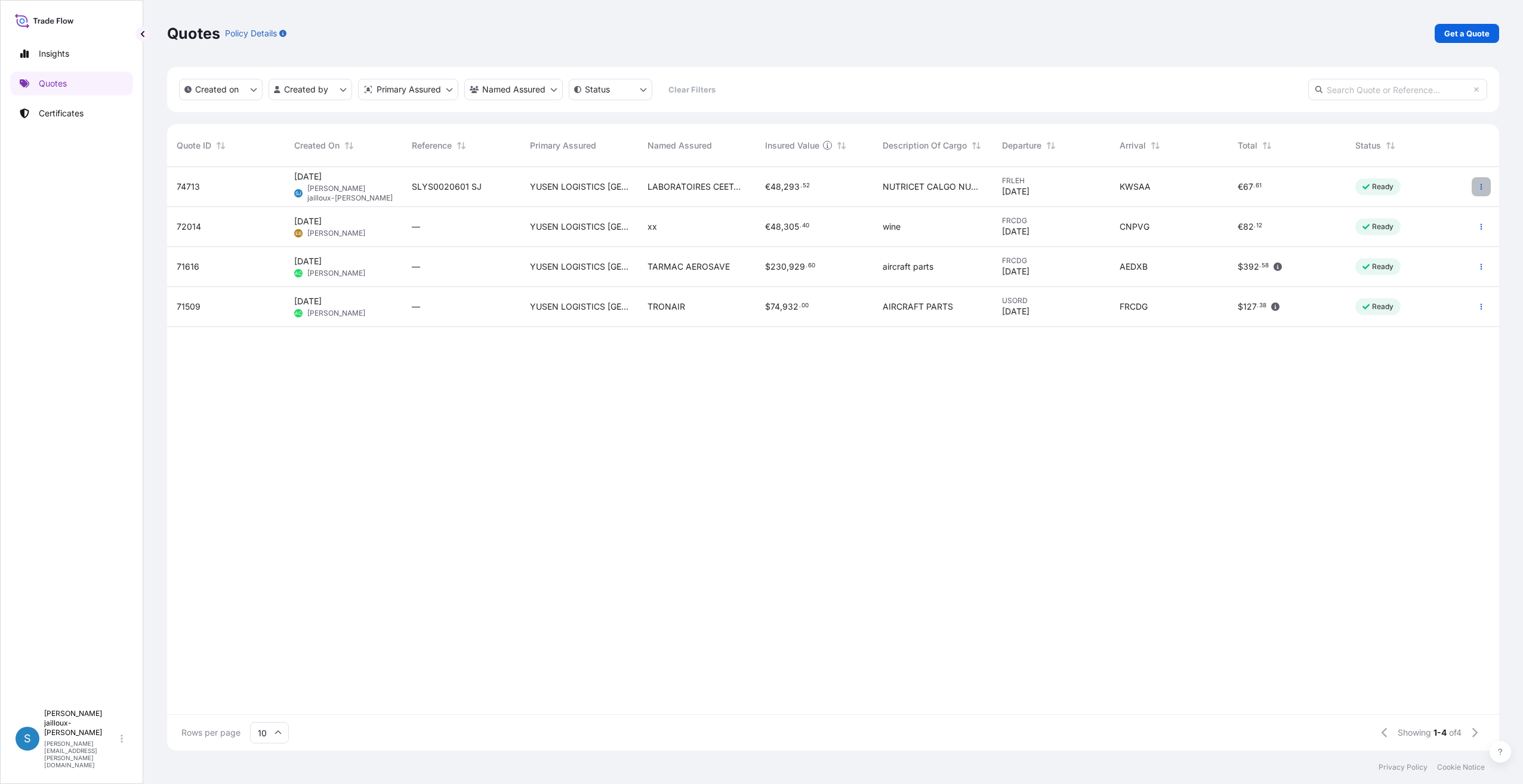
click at [1480, 189] on icon "button" at bounding box center [1481, 186] width 7 height 7
click at [1464, 211] on link "Duplicate quote" at bounding box center [1426, 211] width 93 height 19
select select "Road / [GEOGRAPHIC_DATA]"
select select "Sea"
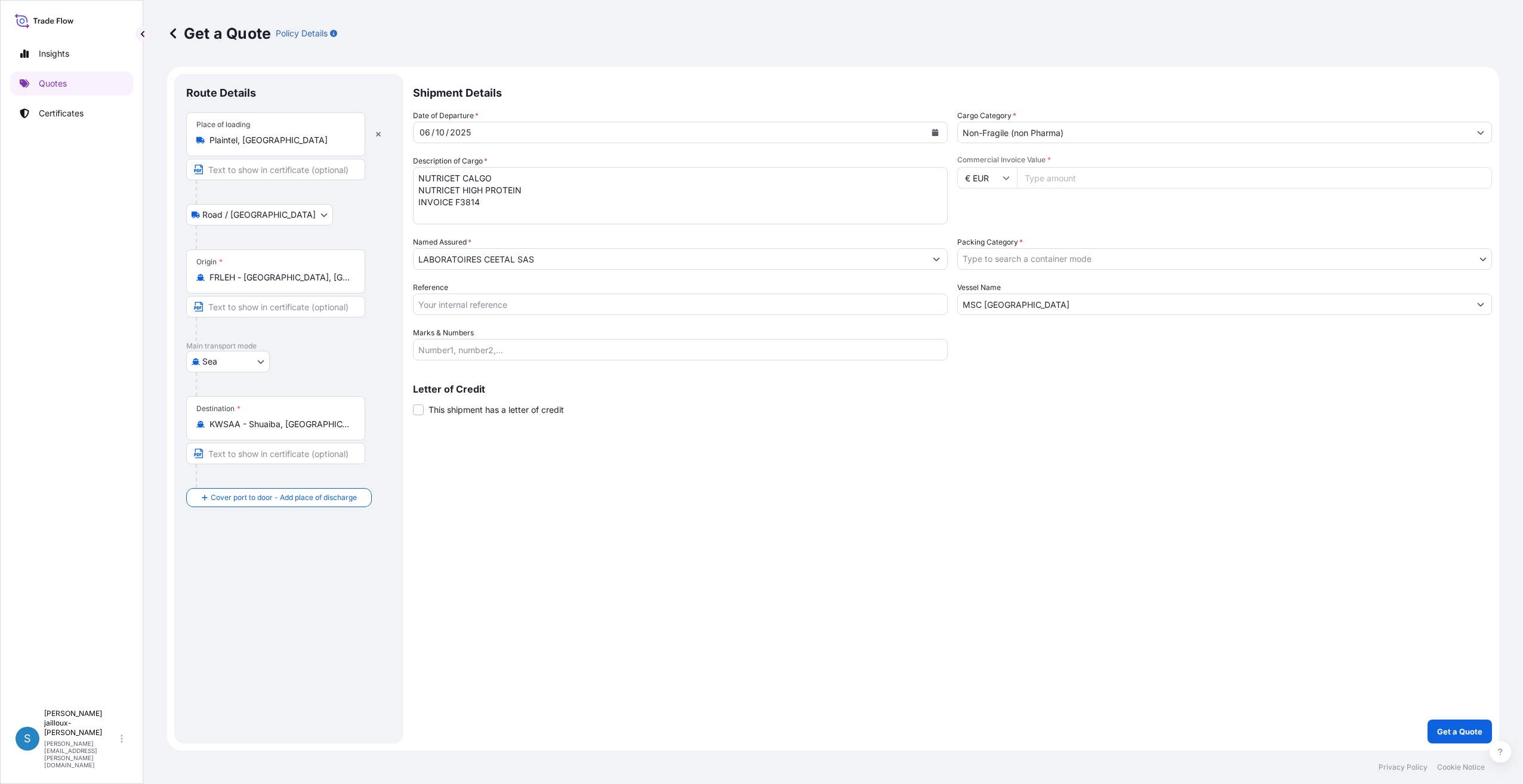
click at [1113, 176] on input "Commercial Invoice Value *" at bounding box center [1255, 178] width 475 height 21
click at [1082, 181] on input "Commercial Invoice Value *" at bounding box center [1255, 178] width 475 height 21
type input "39912"
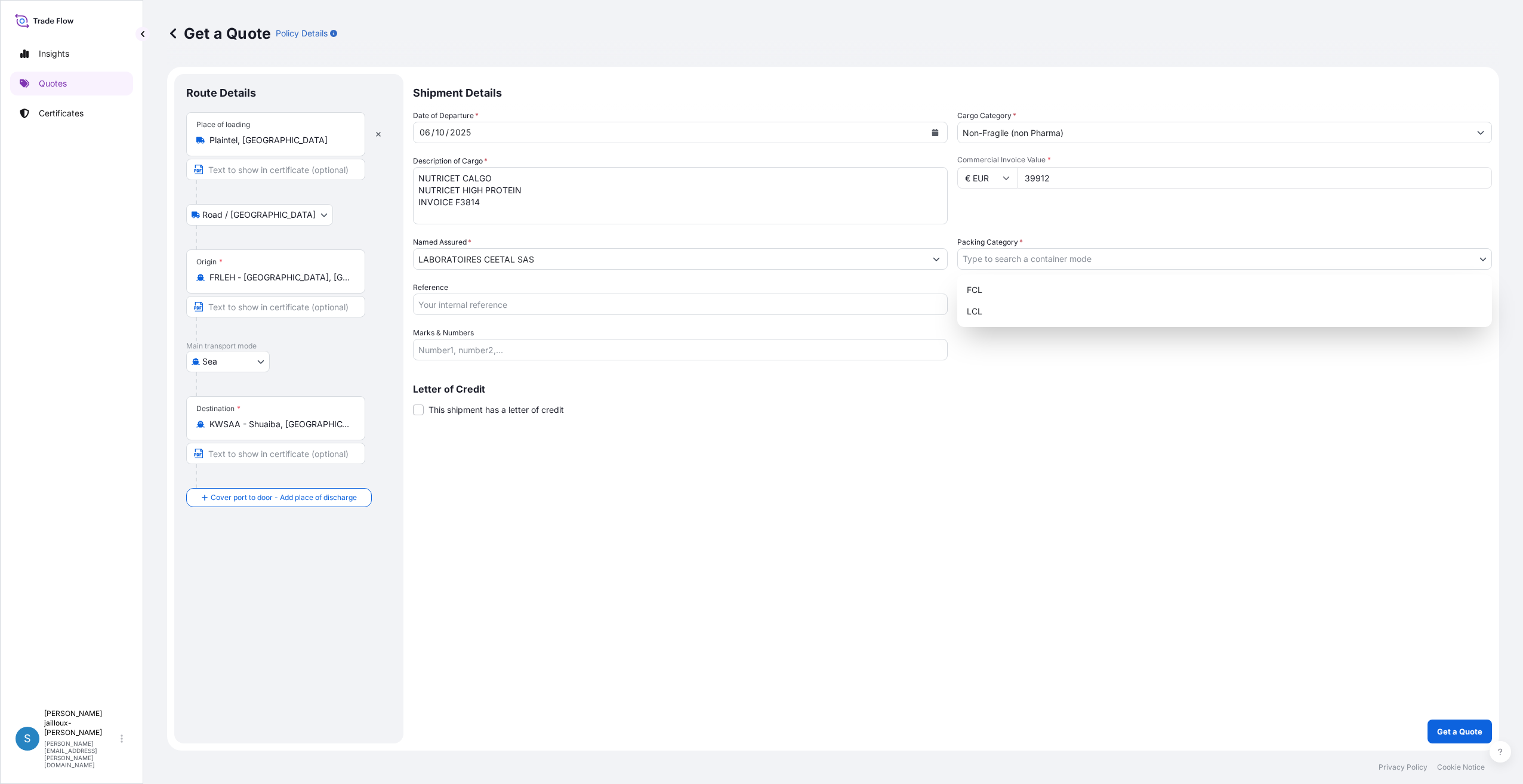
click at [1043, 258] on body "15 options available. Insights Quotes Certificates S [PERSON_NAME] jailloux-roi…" at bounding box center [762, 392] width 1523 height 784
click at [1029, 299] on div "FCL" at bounding box center [1225, 290] width 525 height 21
select select "21"
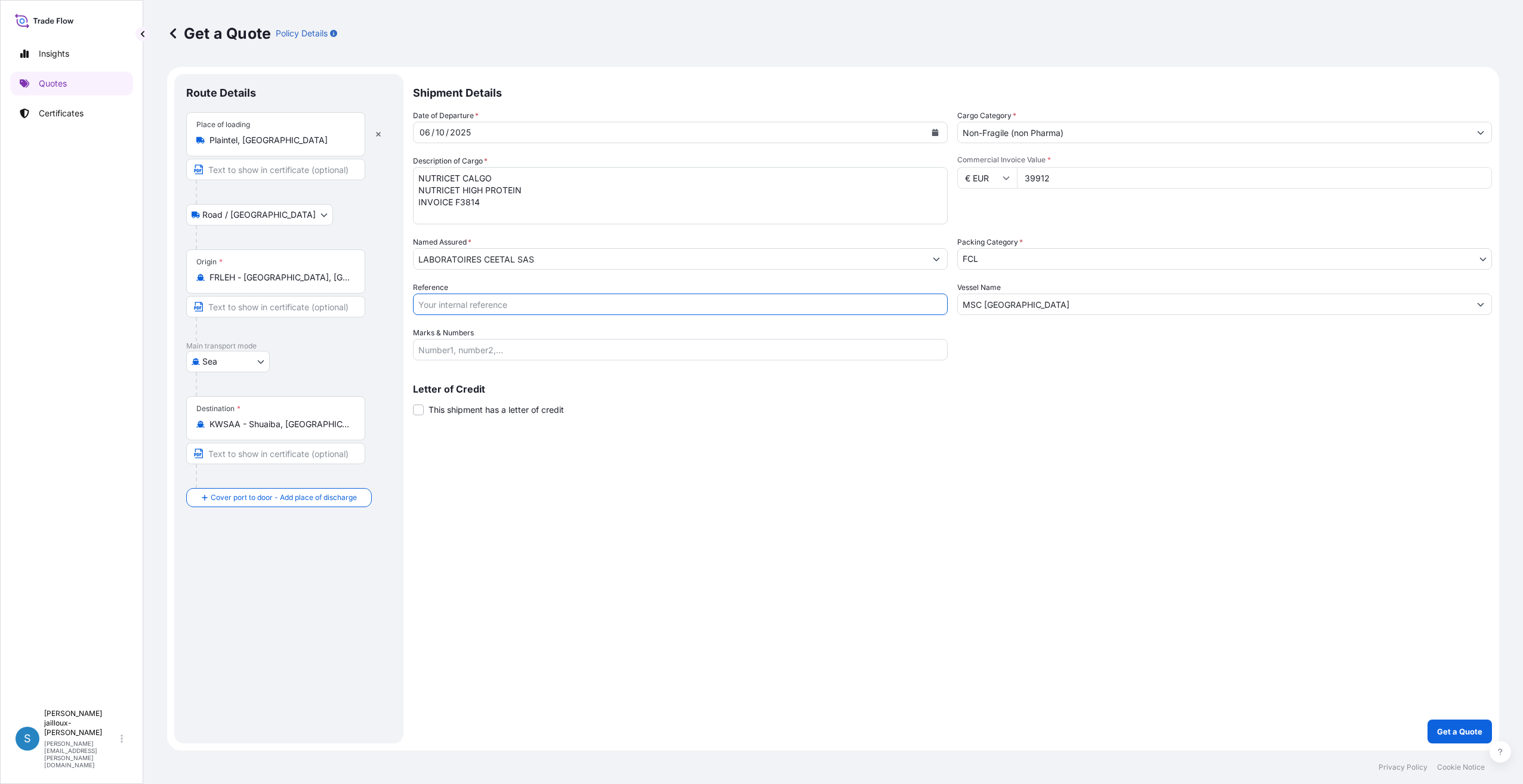
click at [590, 310] on input "Reference" at bounding box center [680, 304] width 535 height 21
type input "SLYS0020601 SJ"
click at [1459, 734] on p "Get a Quote" at bounding box center [1460, 731] width 45 height 12
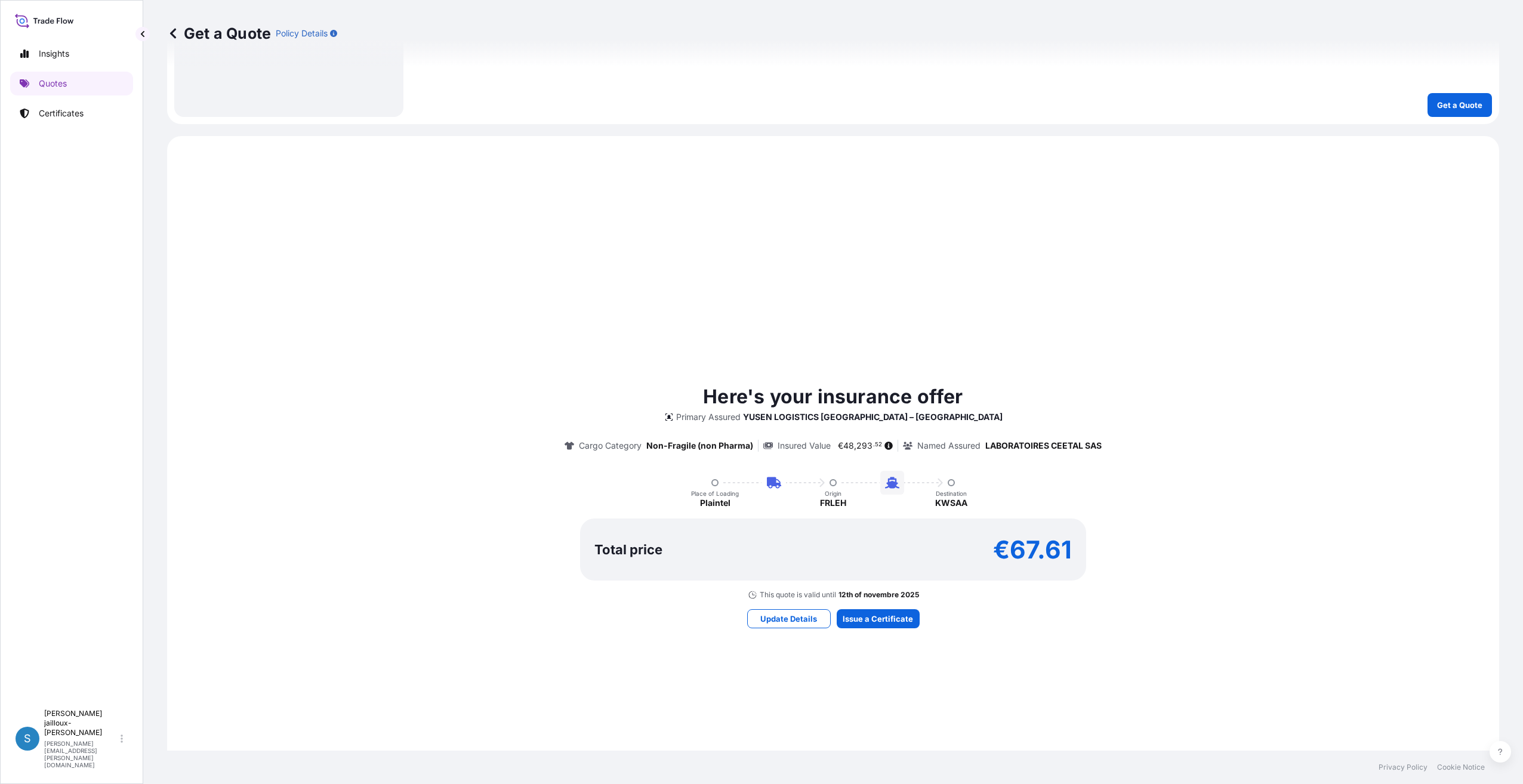
scroll to position [769, 0]
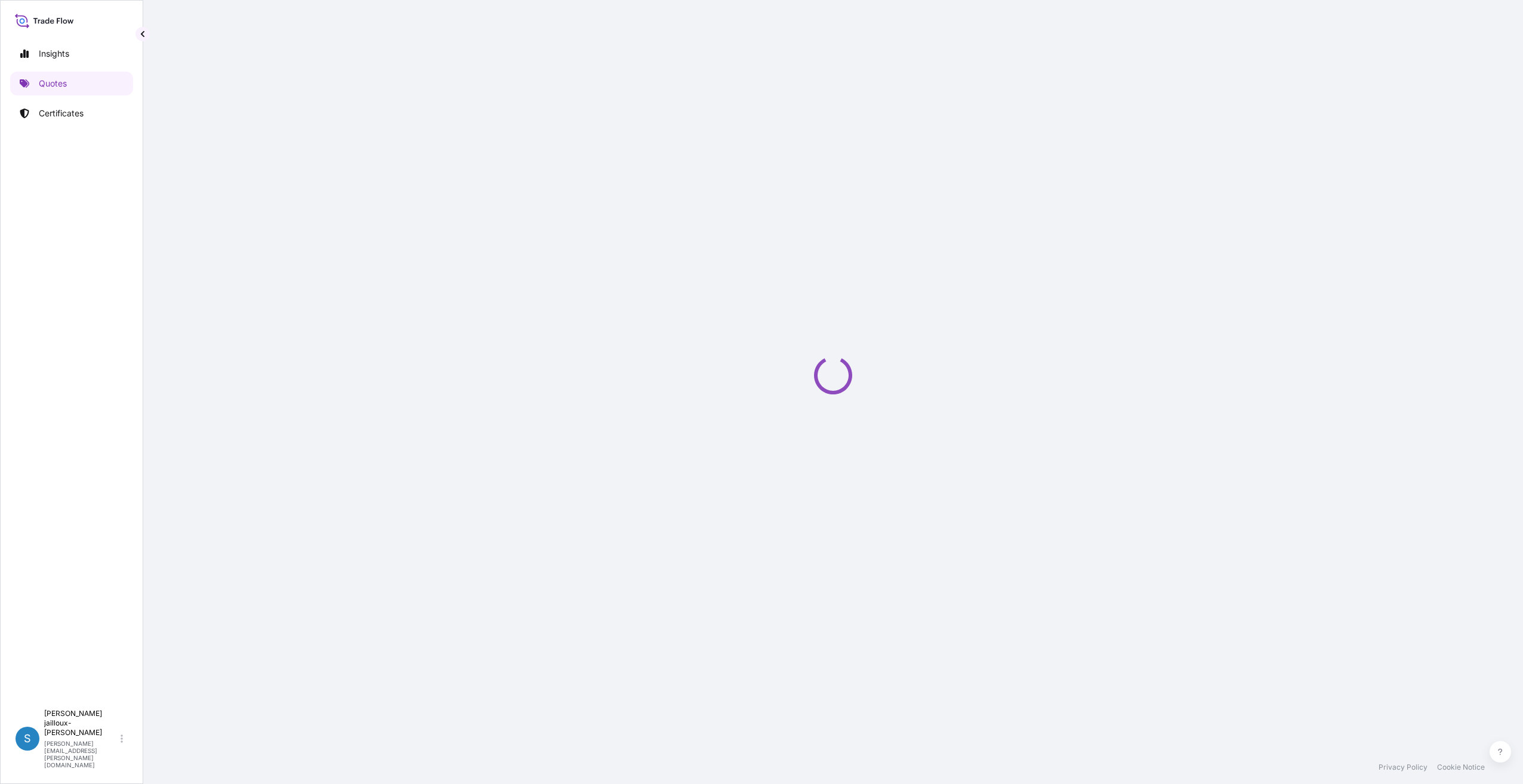
select select "Road / [GEOGRAPHIC_DATA]"
select select "Sea"
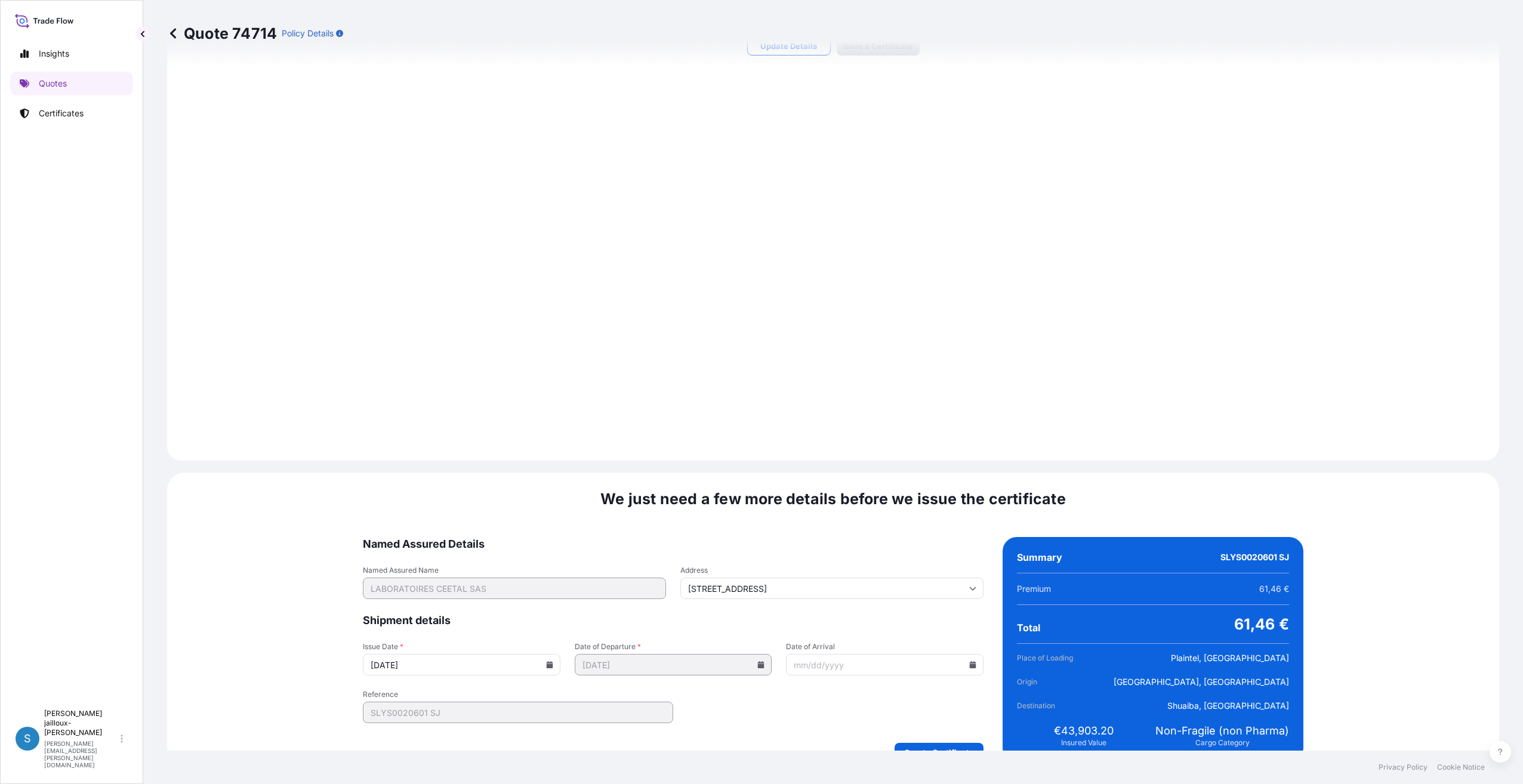
scroll to position [1162, 0]
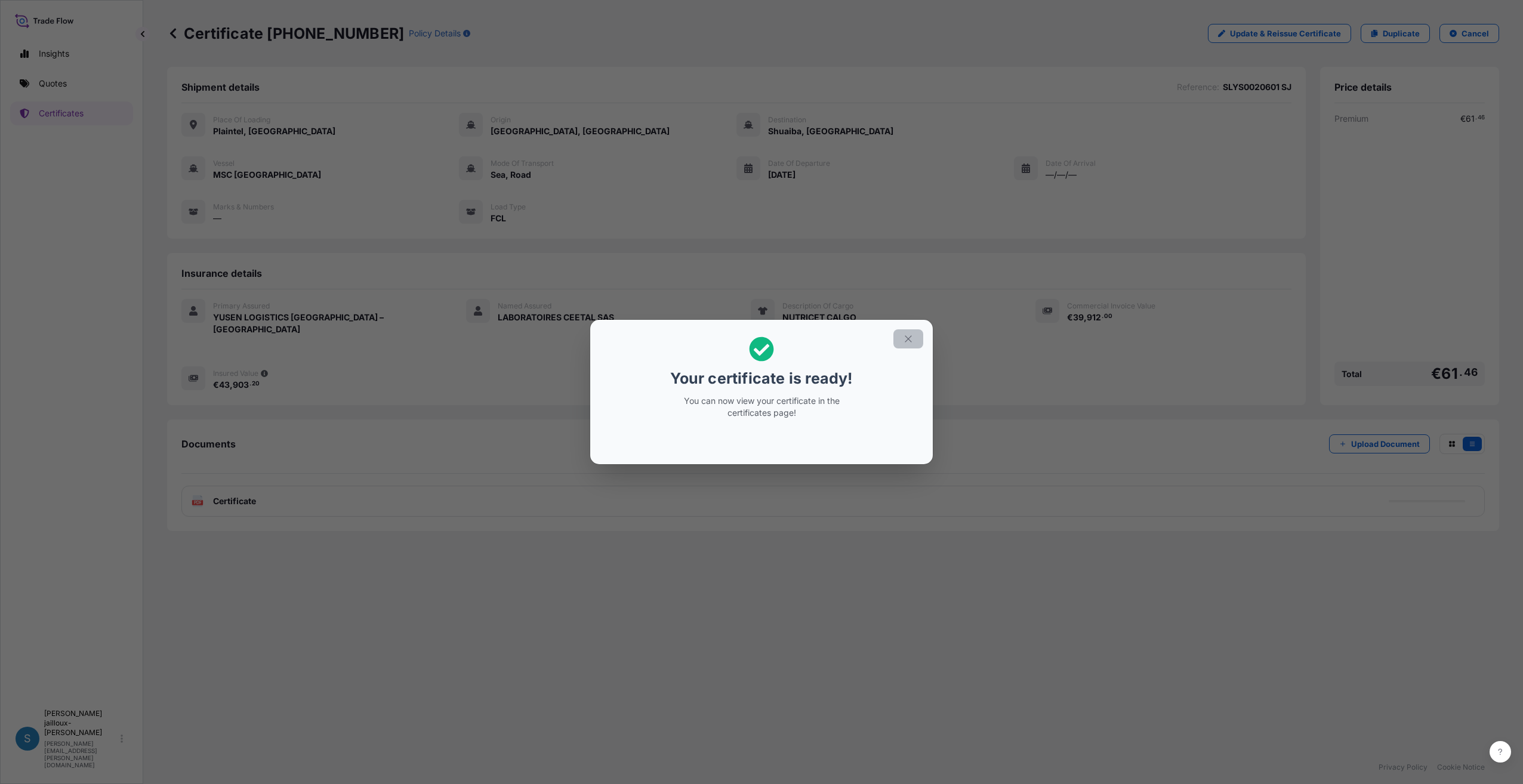
click at [909, 341] on icon "button" at bounding box center [908, 338] width 11 height 11
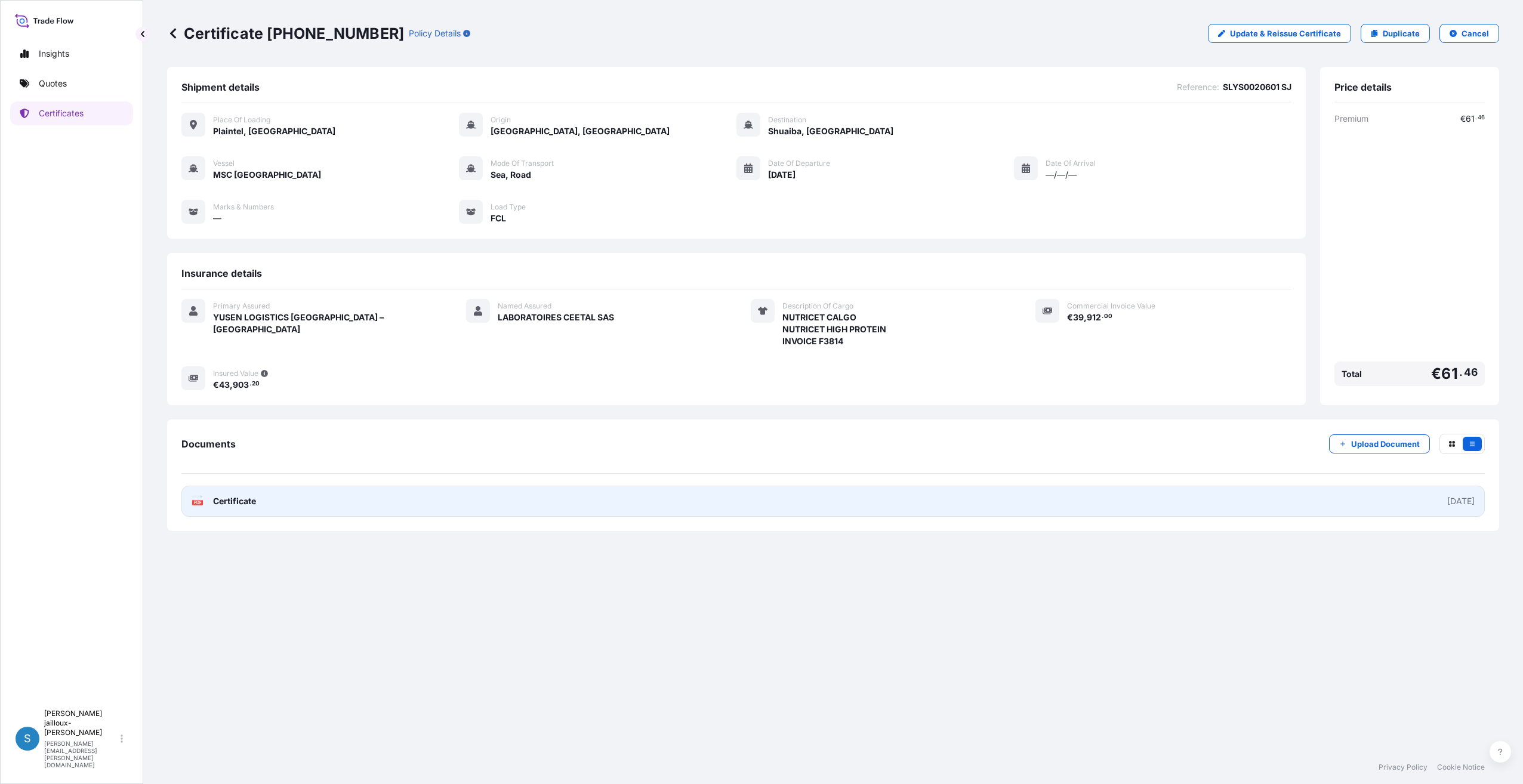
click at [232, 502] on span "Certificate" at bounding box center [234, 501] width 43 height 12
